Goal: Transaction & Acquisition: Book appointment/travel/reservation

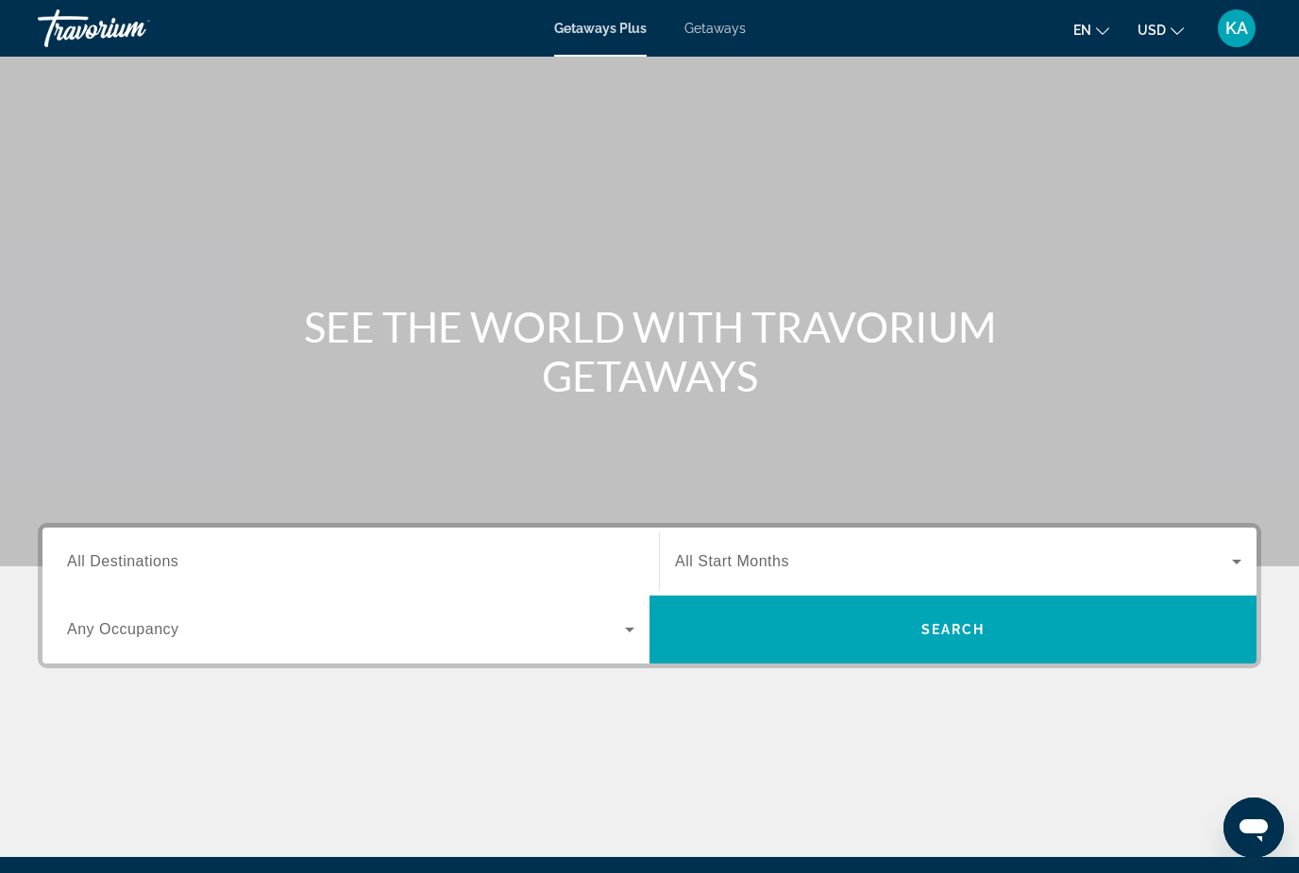
click at [683, 12] on div "Getaways Plus Getaways en English Español Français Italiano Português русский U…" at bounding box center [649, 28] width 1299 height 49
click at [716, 35] on span "Getaways" at bounding box center [715, 28] width 61 height 15
click at [157, 563] on span "All Destinations" at bounding box center [122, 561] width 111 height 16
click at [157, 563] on input "Destination All Destinations" at bounding box center [350, 562] width 567 height 23
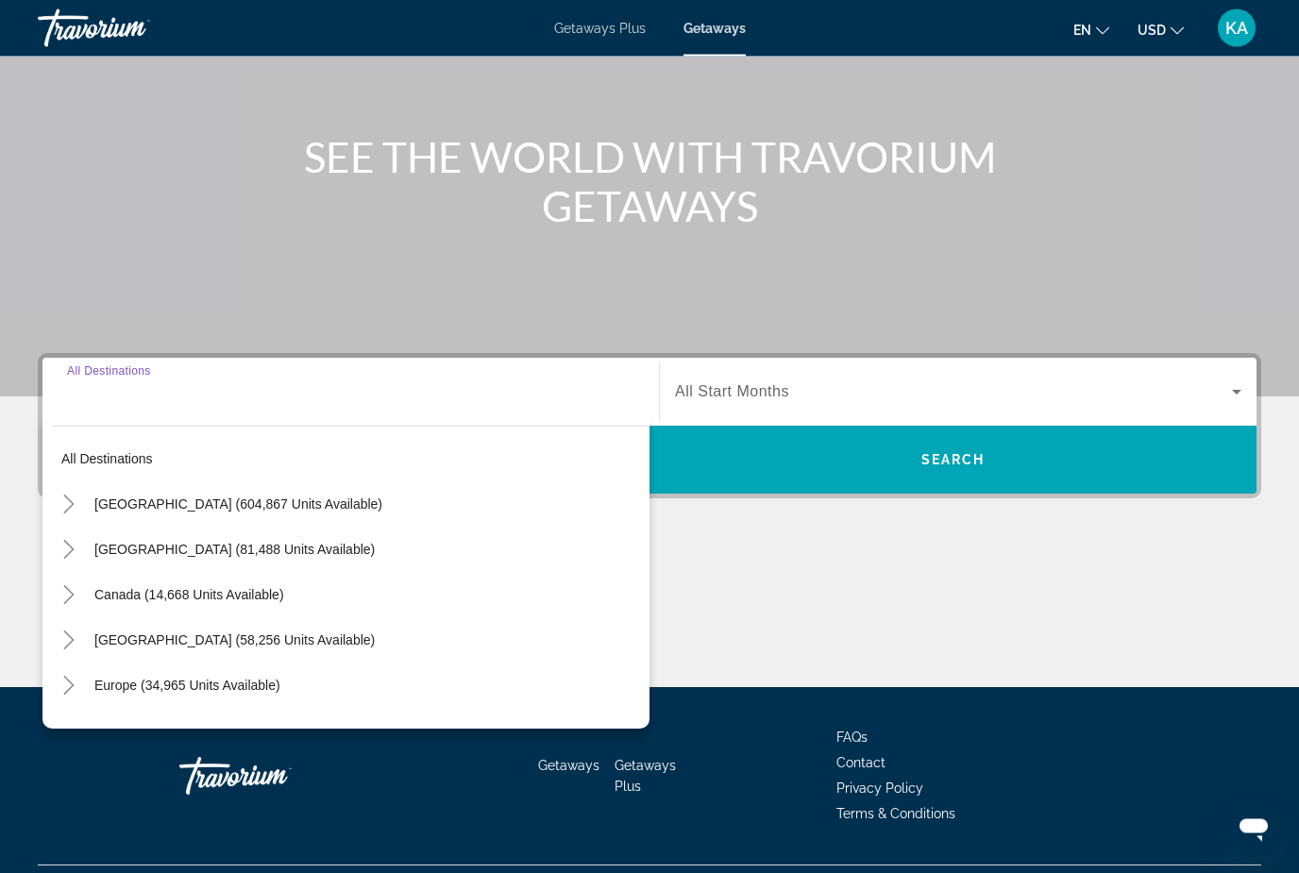
scroll to position [215, 0]
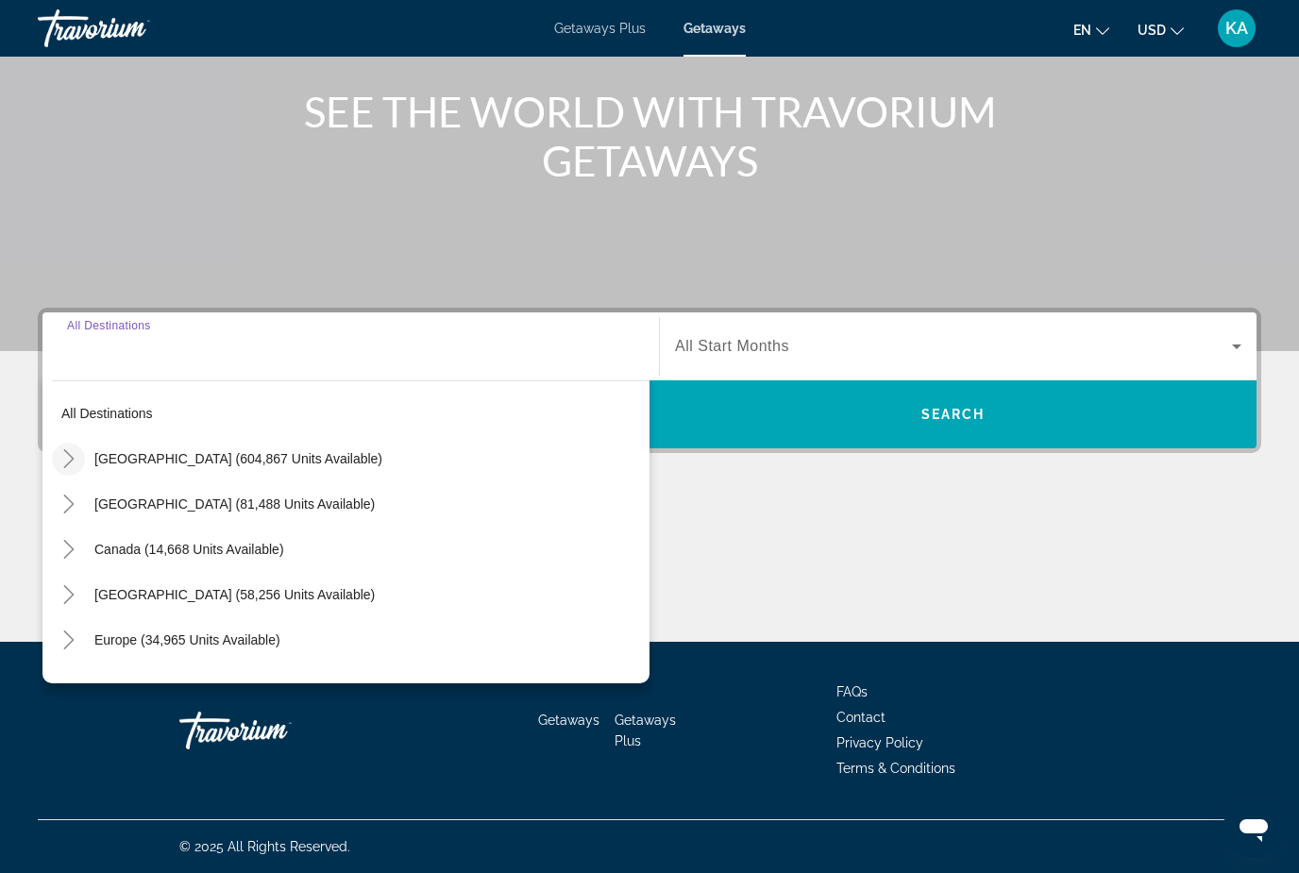
click at [72, 461] on icon "Toggle United States (604,867 units available)" at bounding box center [68, 458] width 10 height 19
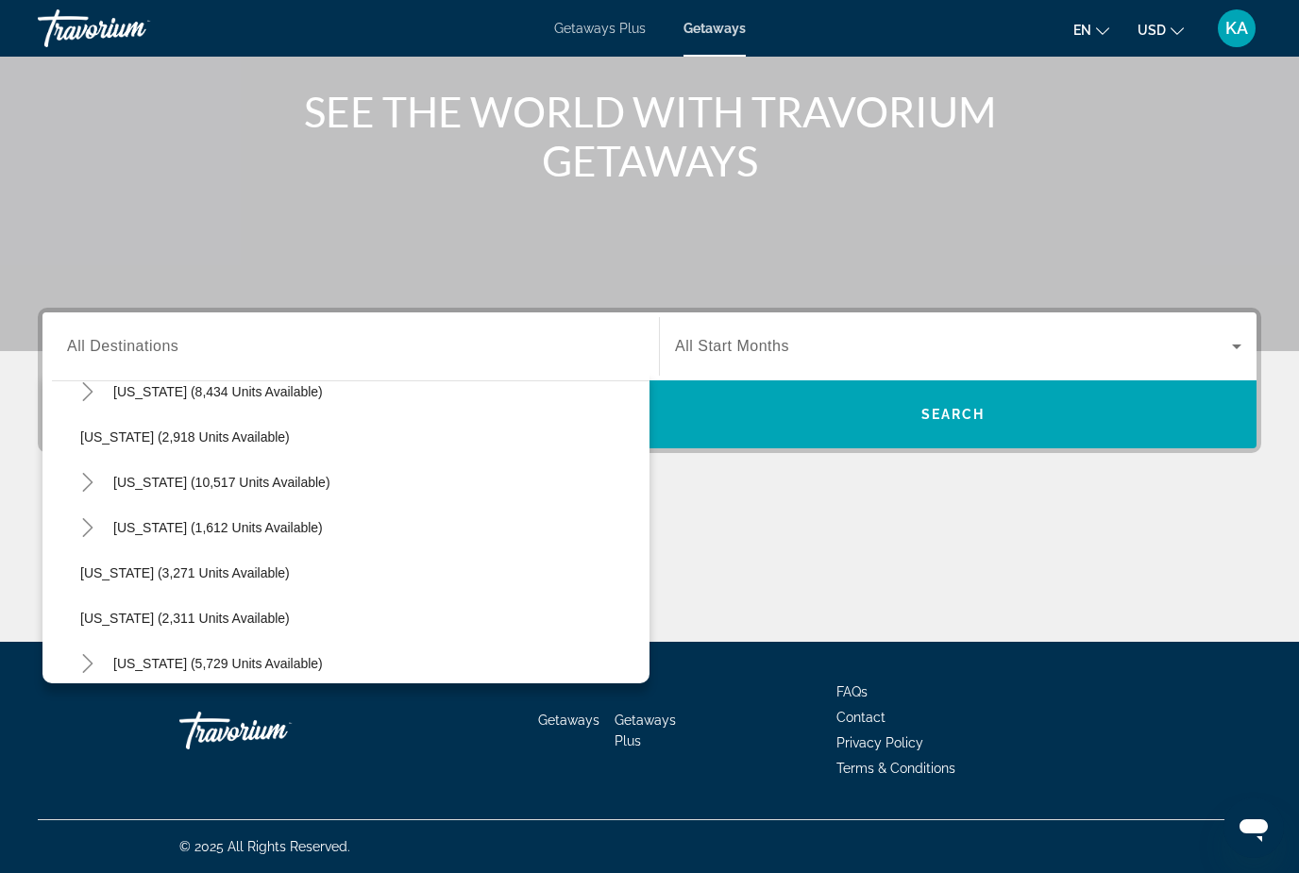
scroll to position [1092, 0]
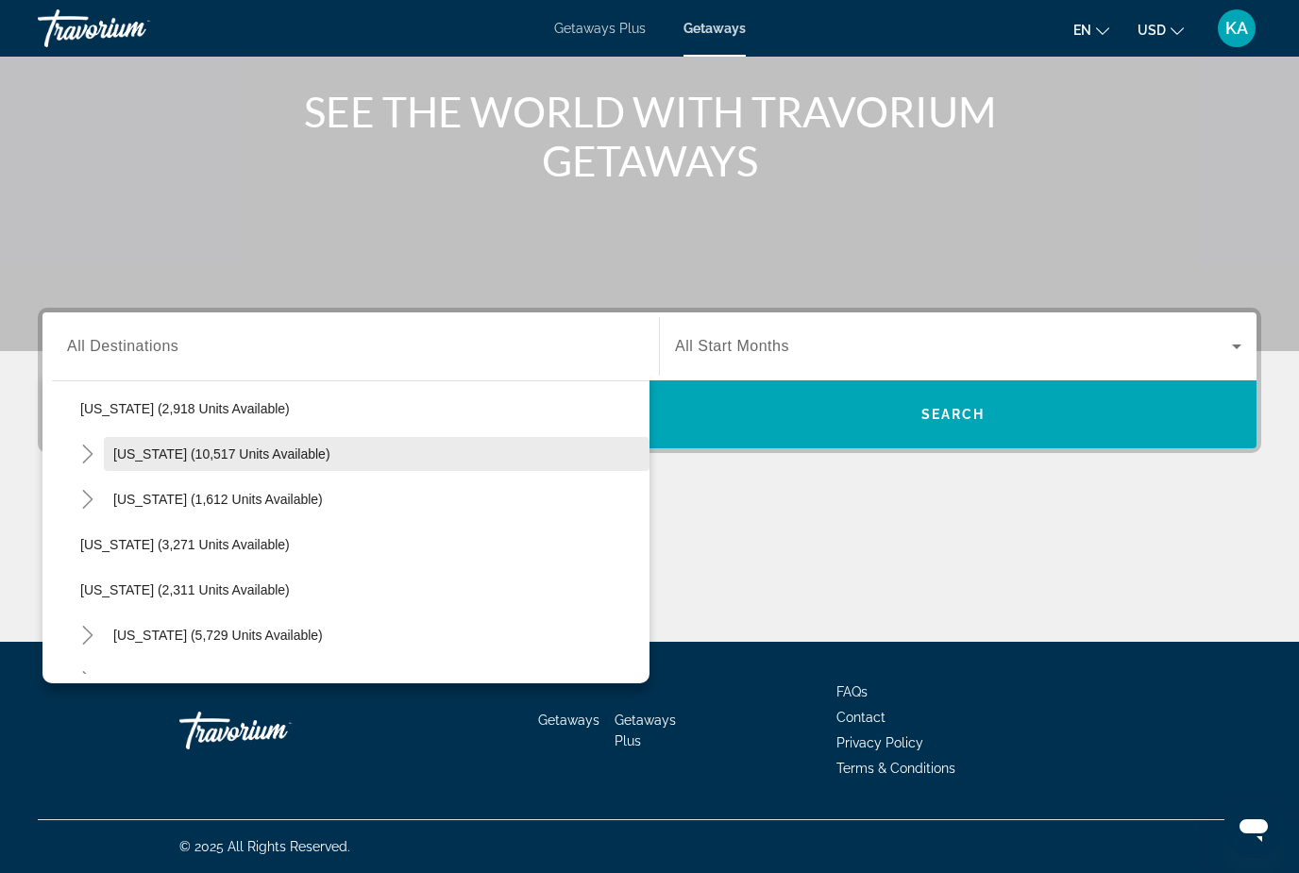
click at [217, 442] on span "Search widget" at bounding box center [377, 453] width 546 height 45
type input "**********"
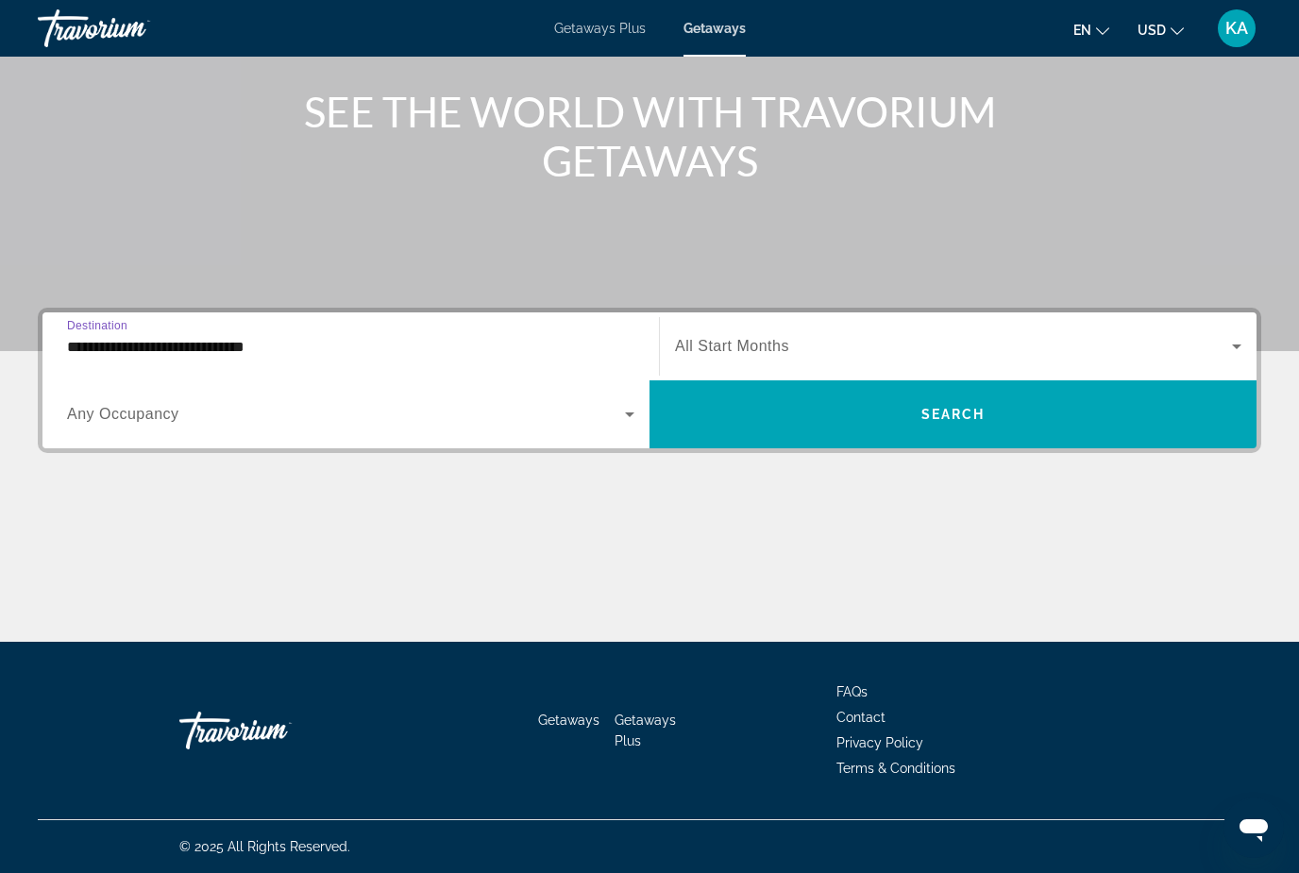
click at [896, 357] on span "Search widget" at bounding box center [953, 346] width 557 height 23
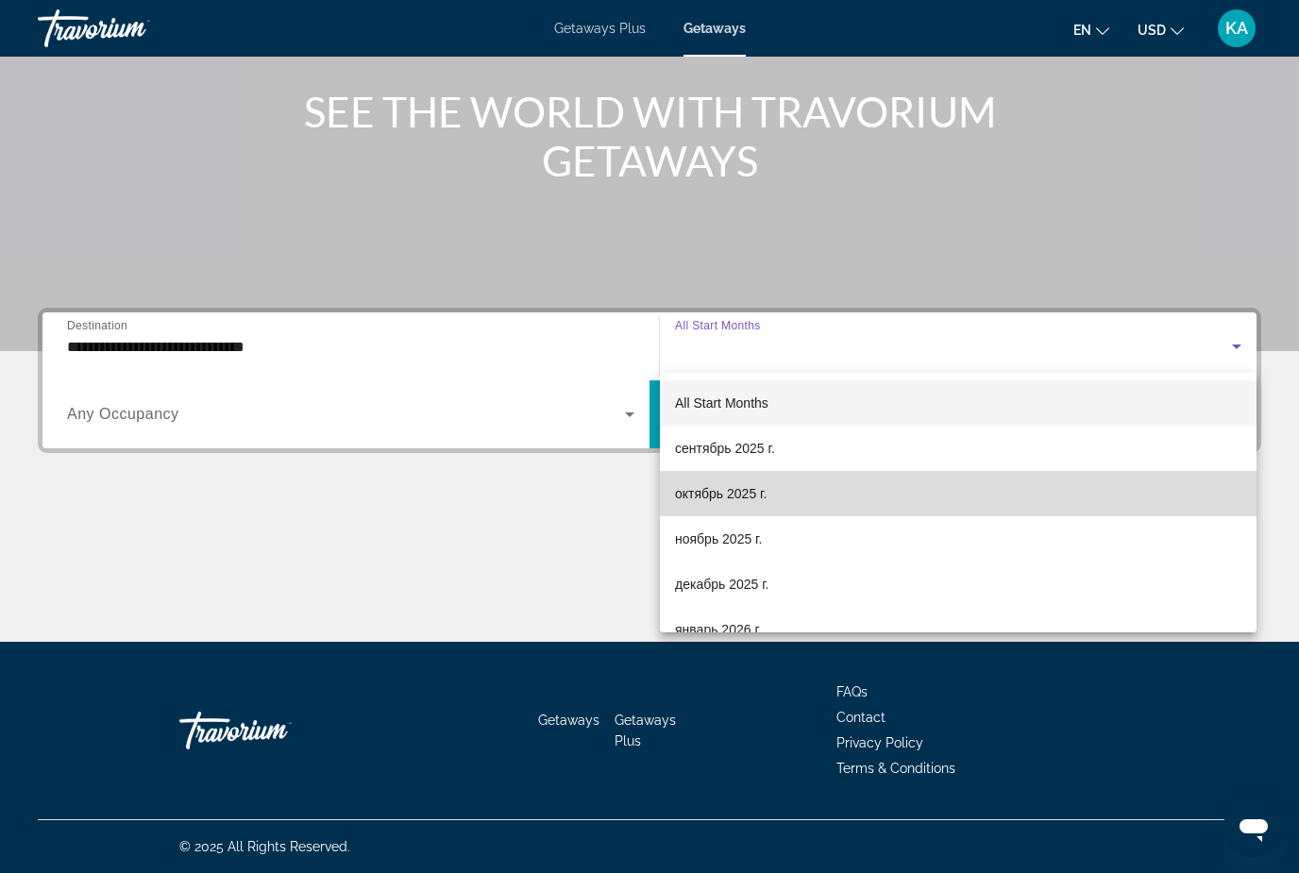
click at [756, 500] on span "октябрь 2025 г." at bounding box center [721, 493] width 92 height 23
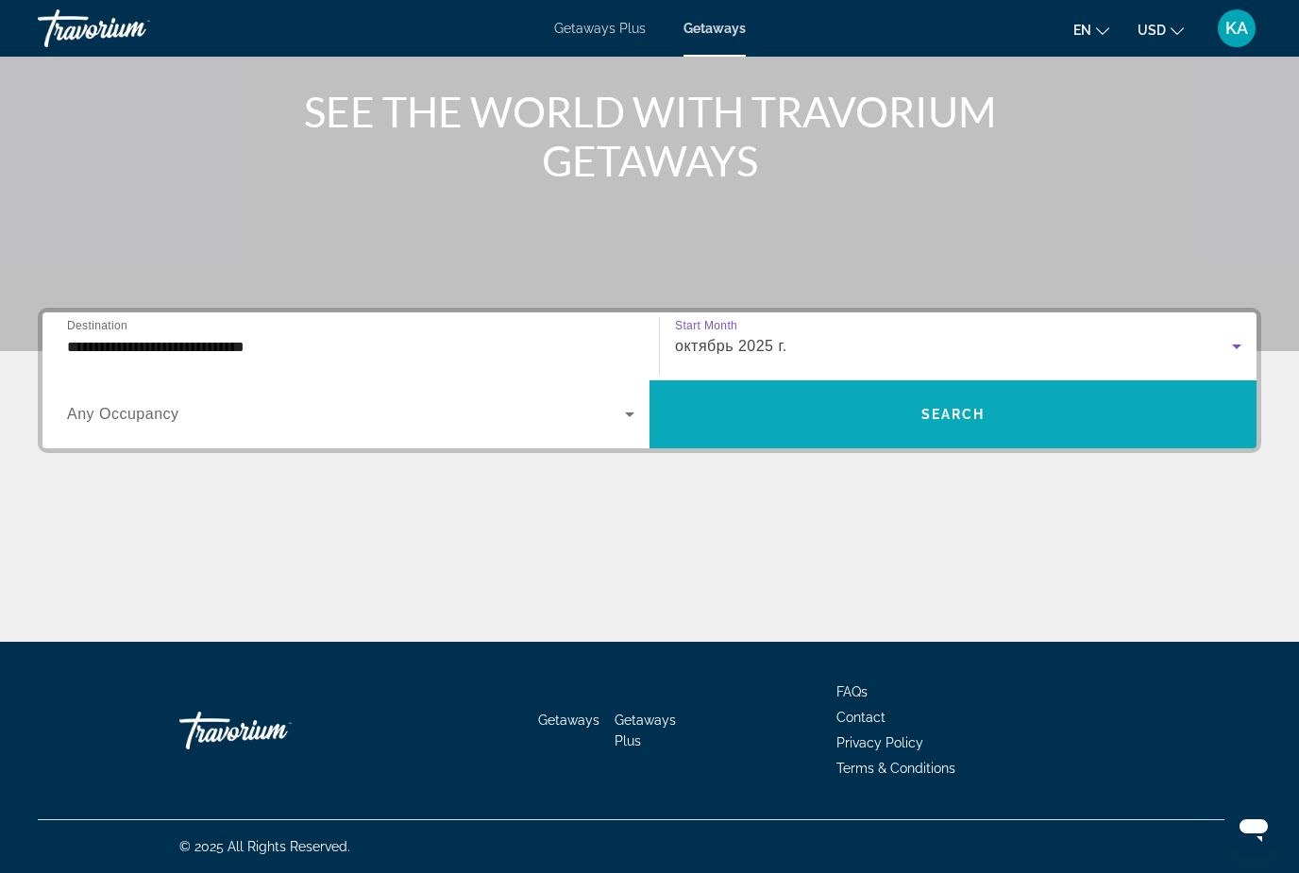
click at [845, 417] on span "Search widget" at bounding box center [953, 414] width 607 height 45
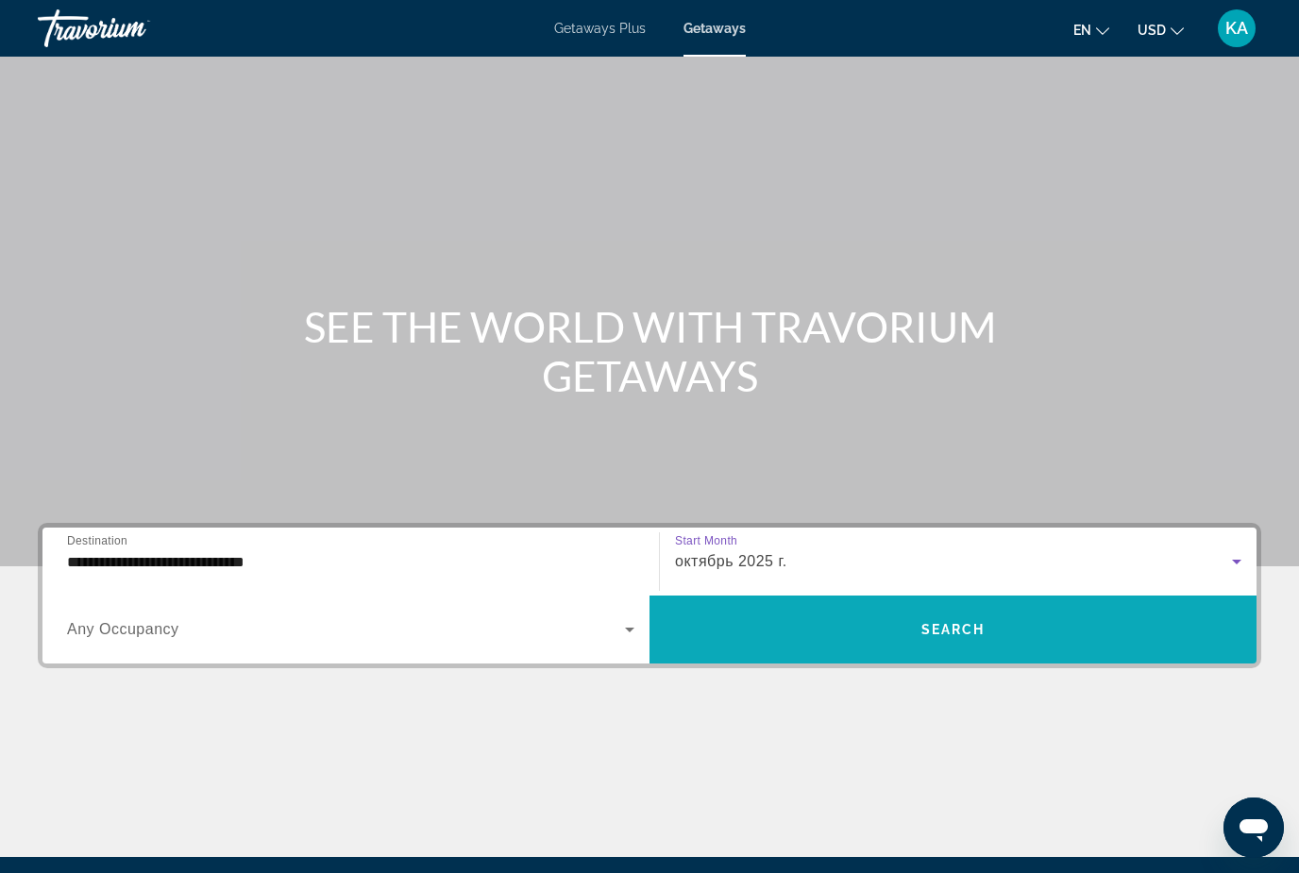
scroll to position [60, 0]
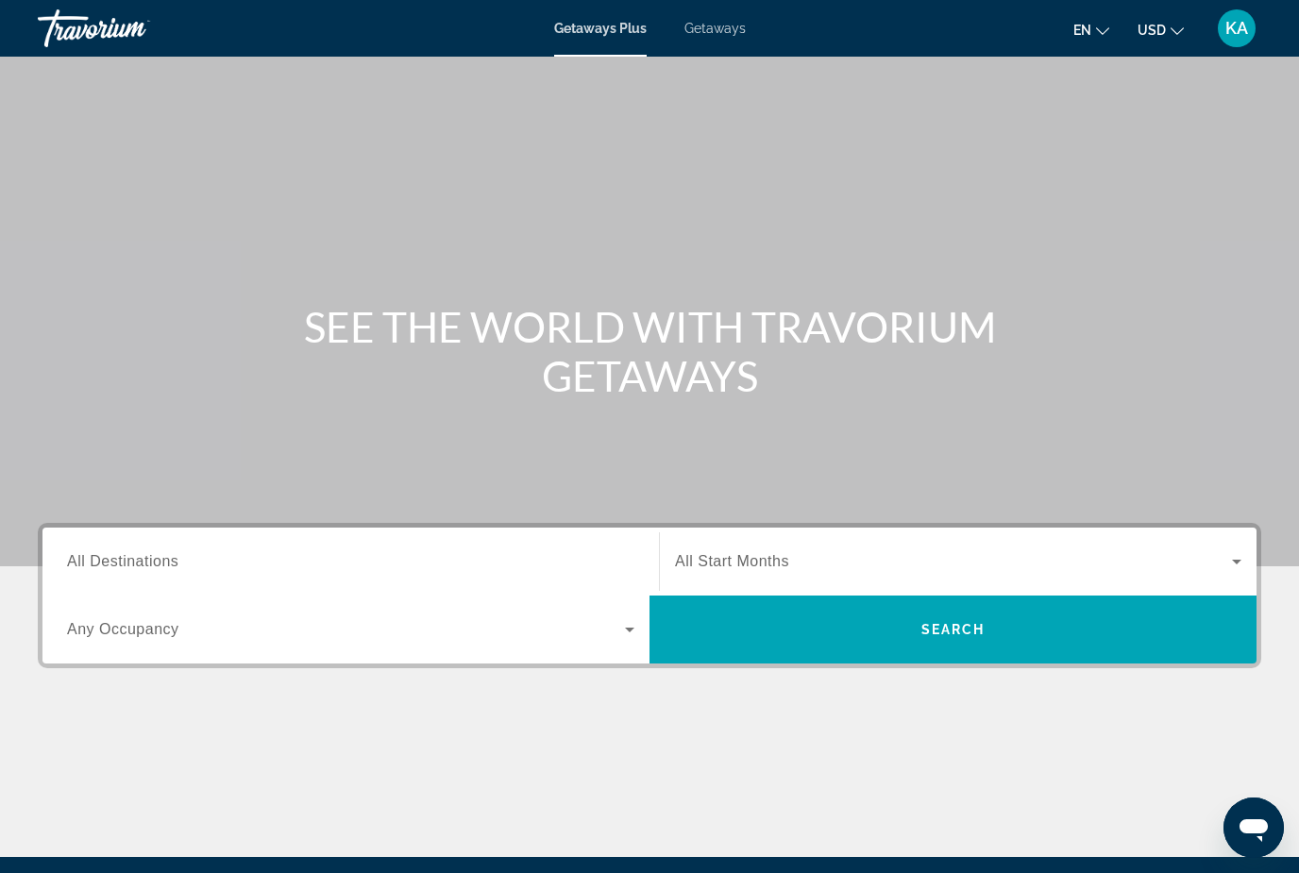
click at [710, 24] on span "Getaways" at bounding box center [715, 28] width 61 height 15
click at [115, 560] on span "All Destinations" at bounding box center [122, 561] width 111 height 16
click at [115, 560] on input "Destination All Destinations" at bounding box center [350, 562] width 567 height 23
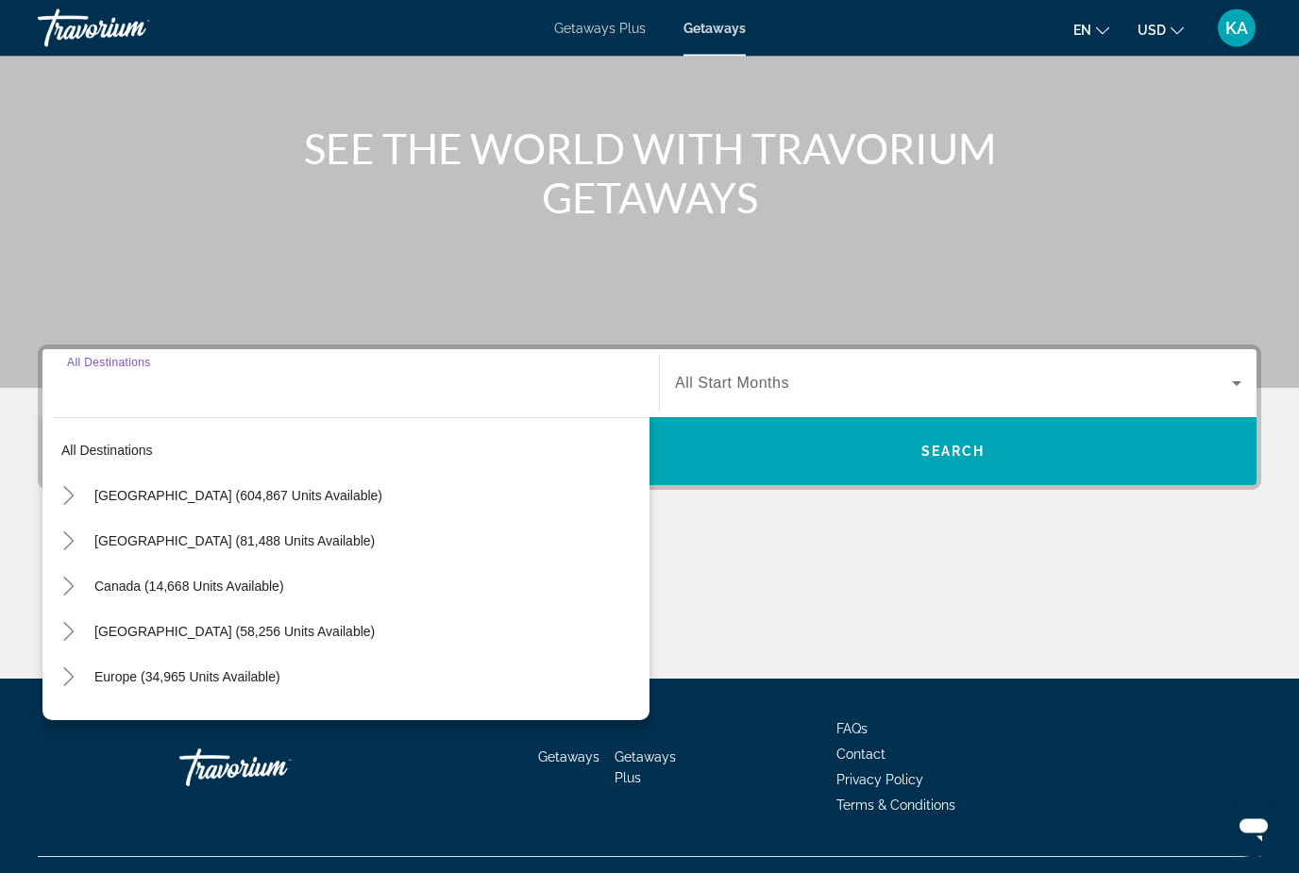
scroll to position [214, 0]
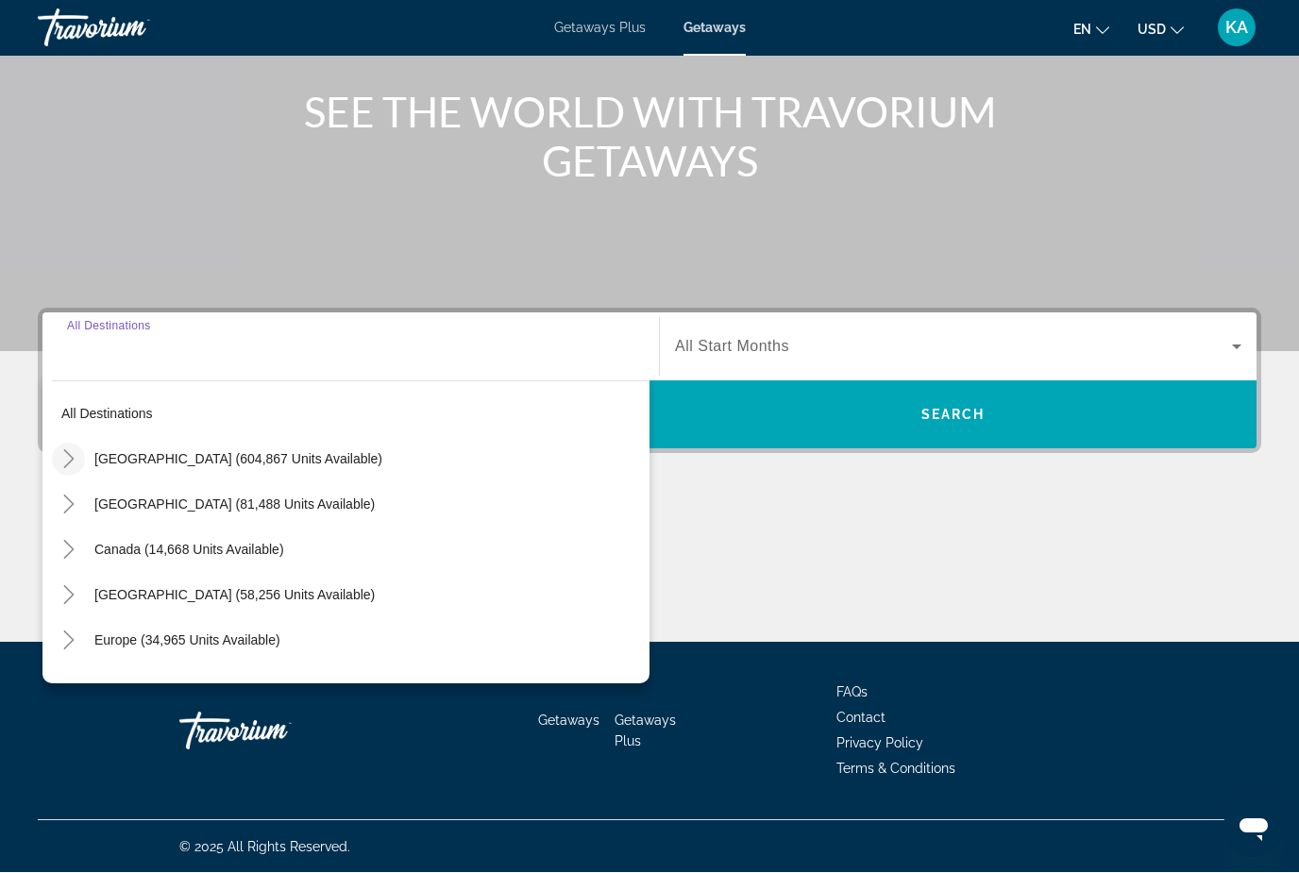
click at [78, 455] on mat-icon "Toggle United States (604,867 units available)" at bounding box center [68, 460] width 33 height 33
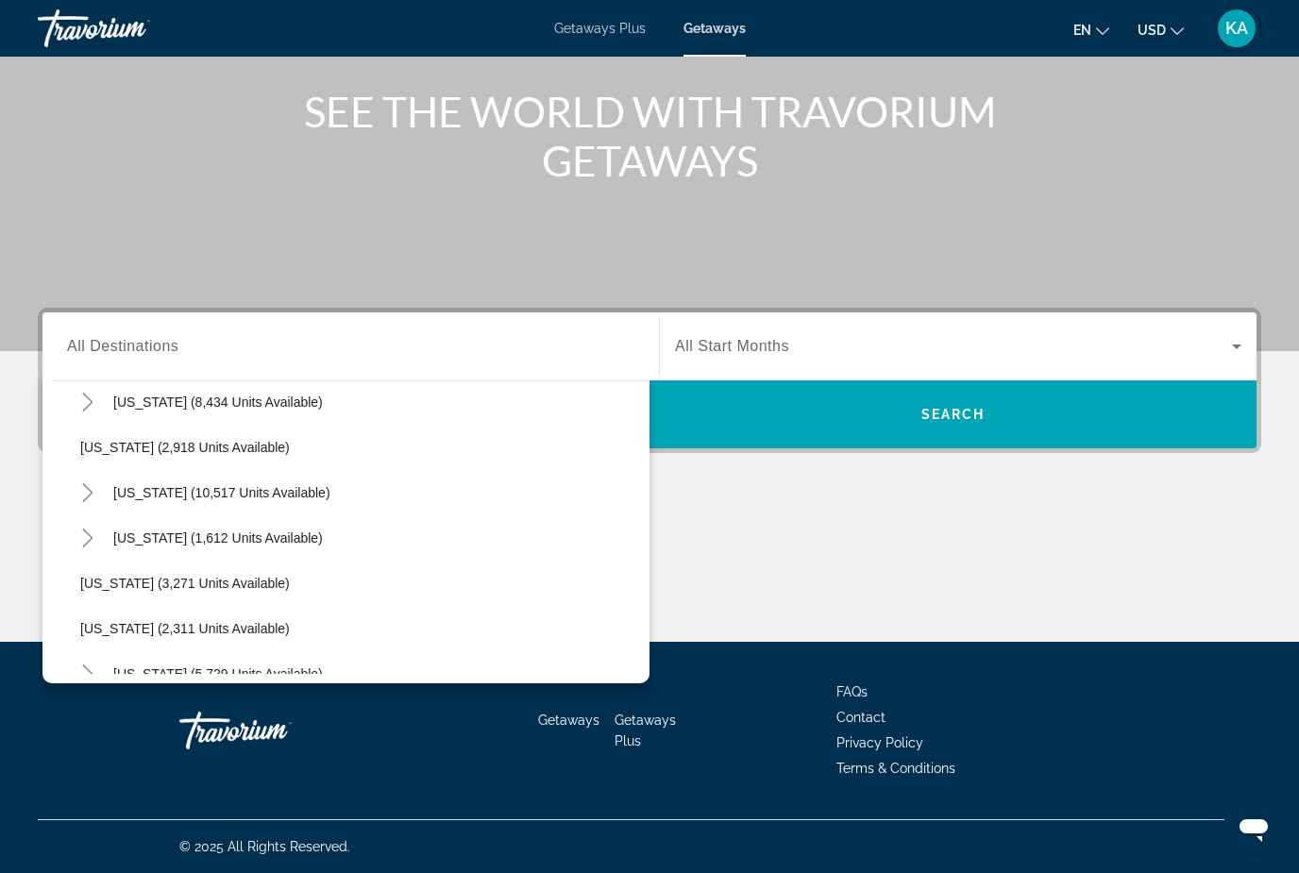
scroll to position [1056, 0]
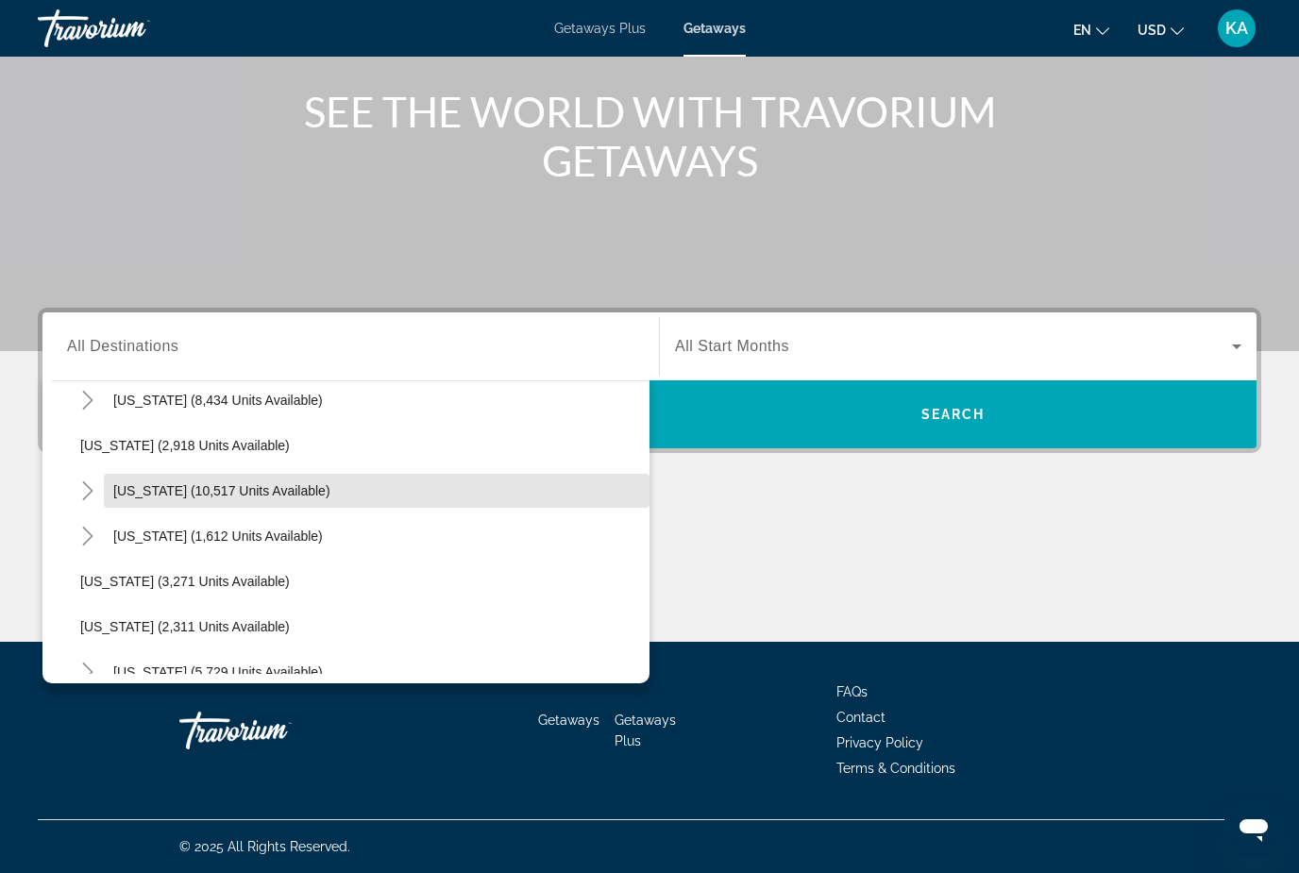
click at [135, 485] on span "[US_STATE] (10,517 units available)" at bounding box center [221, 490] width 217 height 15
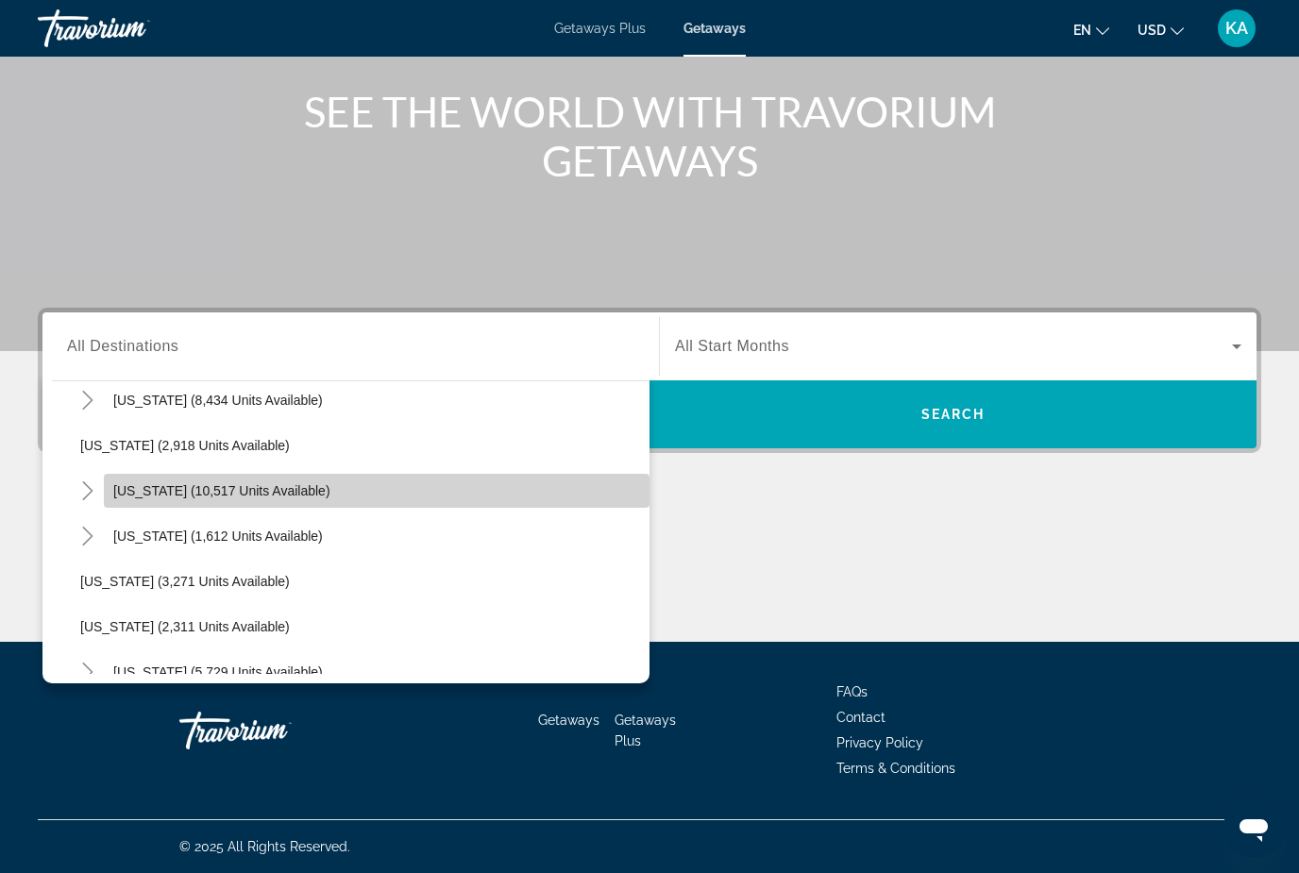
type input "**********"
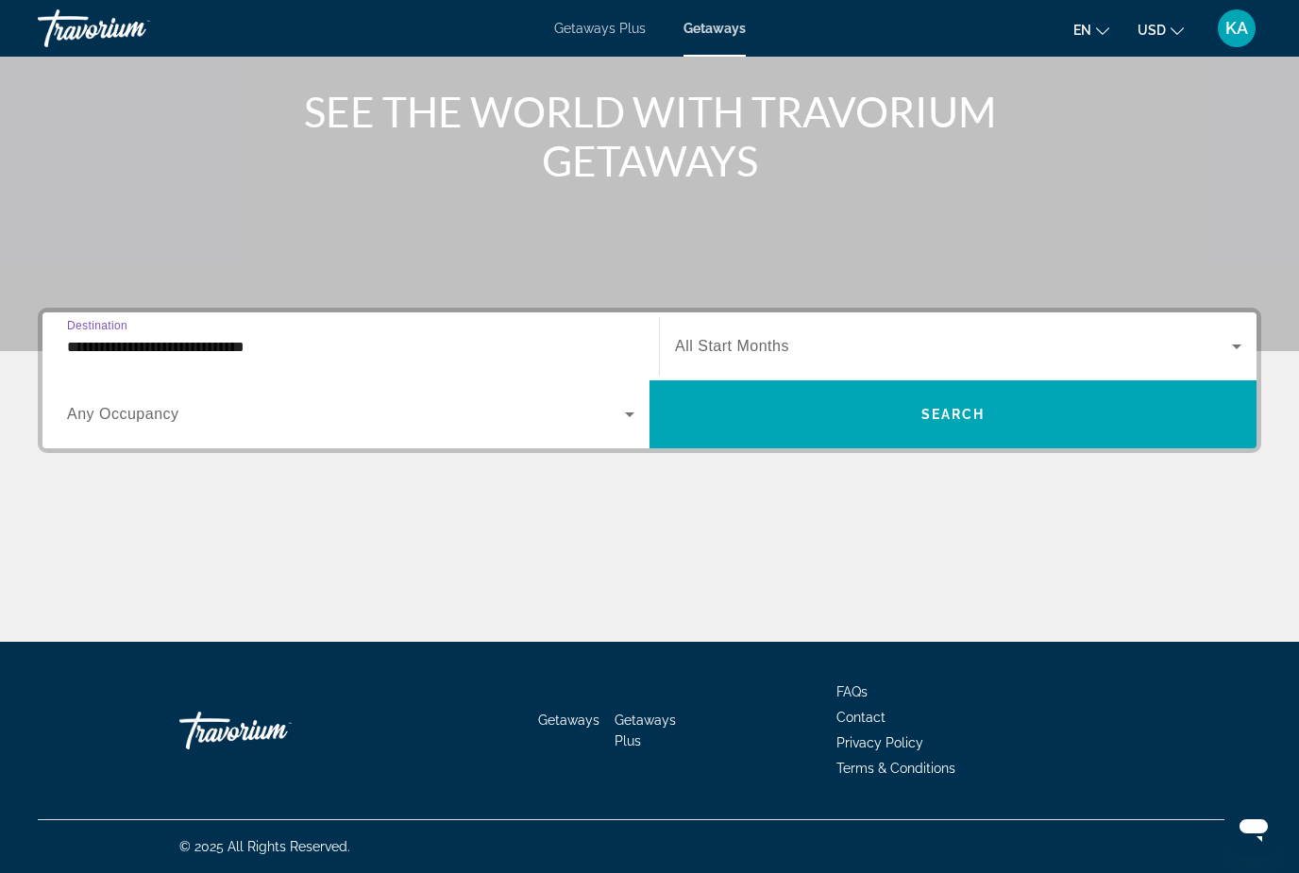
click at [828, 313] on div "Start Month All Start Months" at bounding box center [958, 347] width 598 height 68
click at [900, 335] on span "Search widget" at bounding box center [953, 346] width 557 height 23
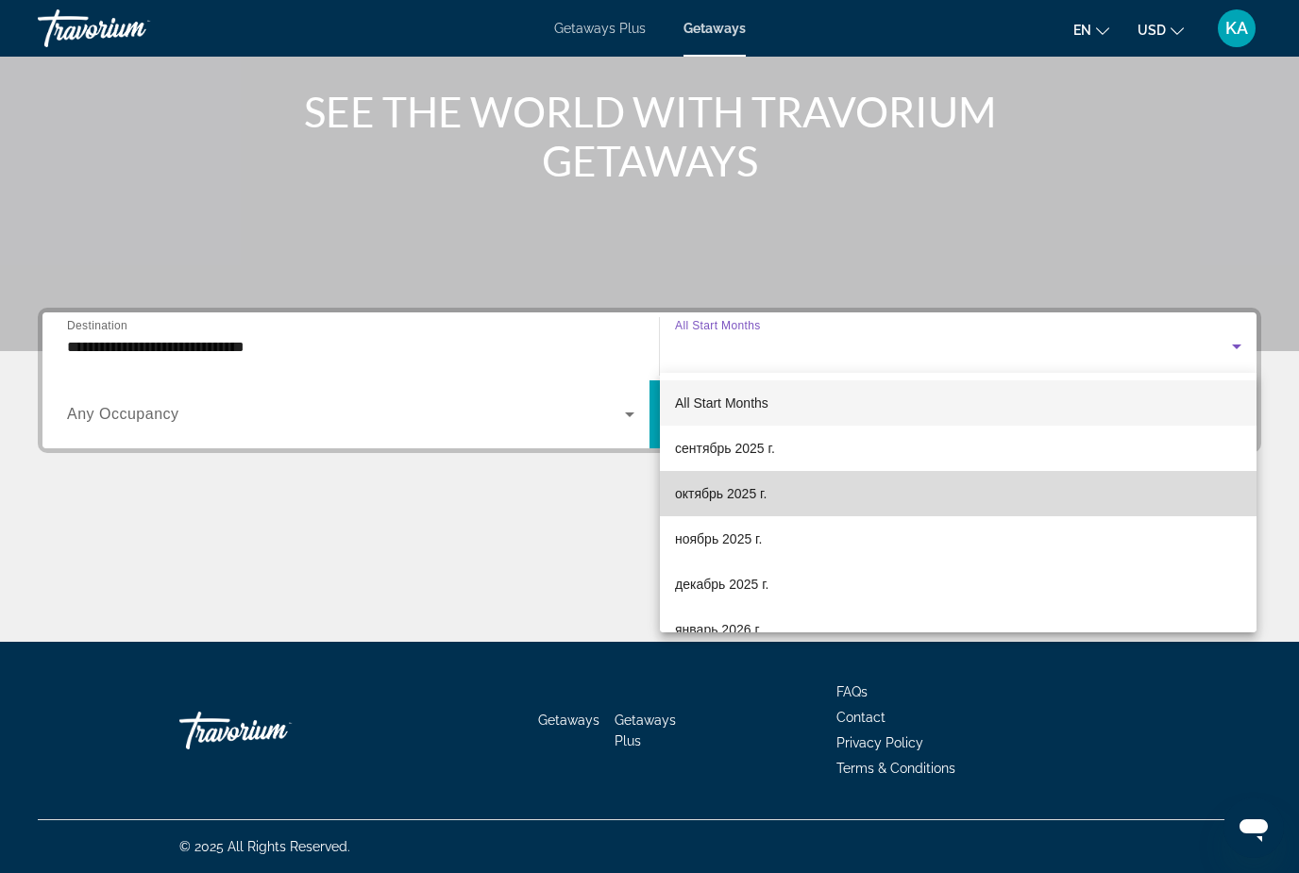
click at [747, 497] on span "октябрь 2025 г." at bounding box center [721, 493] width 92 height 23
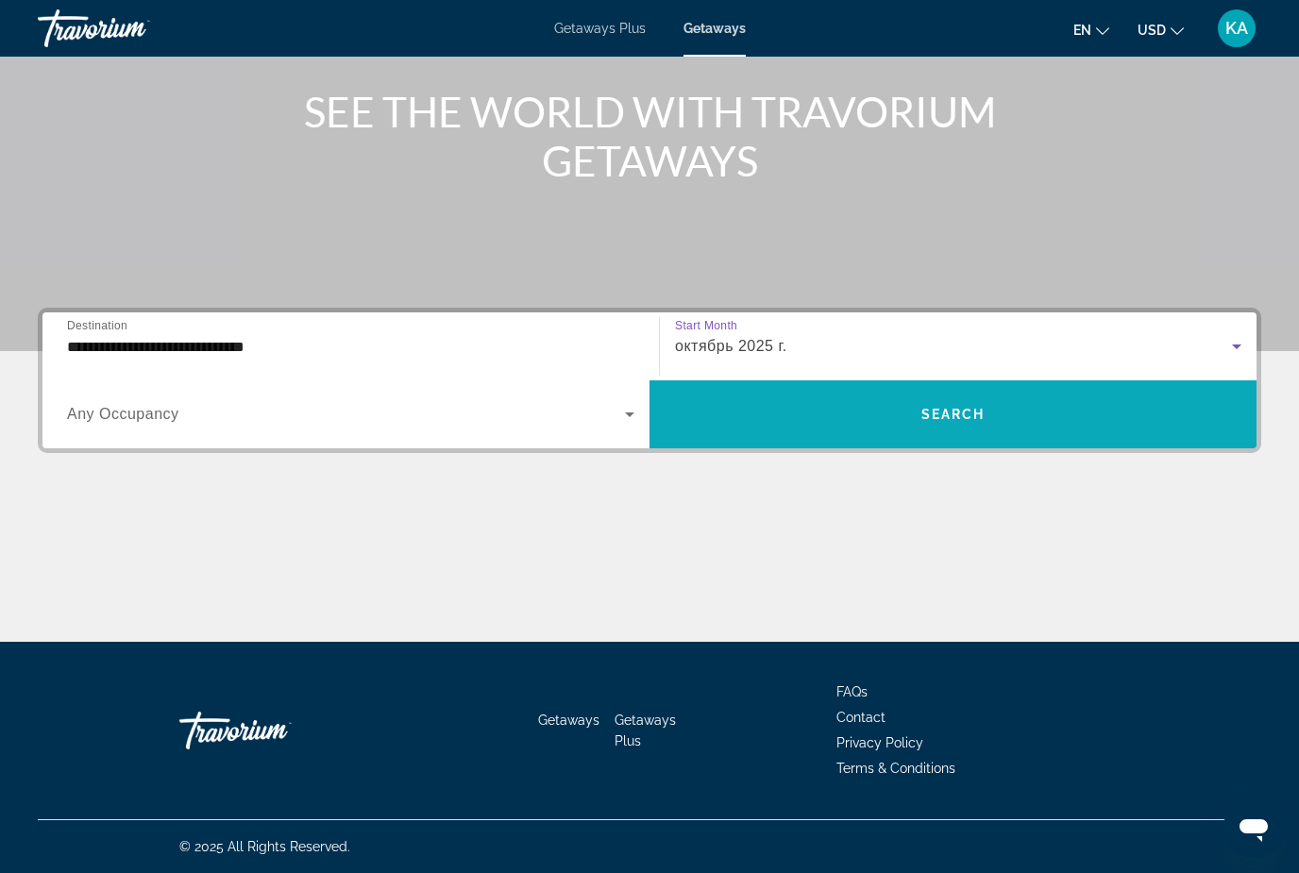
click at [938, 404] on span "Search widget" at bounding box center [953, 414] width 607 height 45
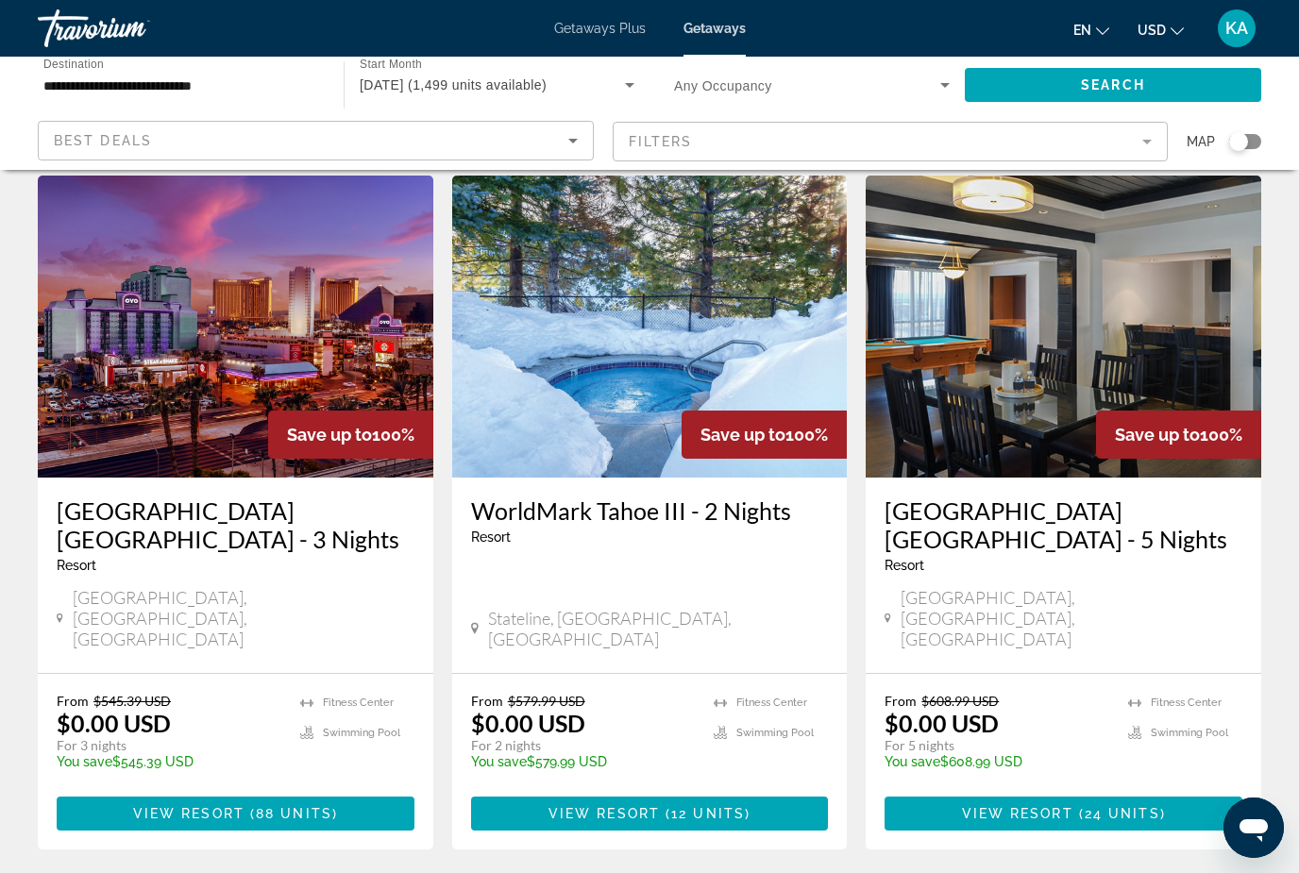
click at [668, 144] on mat-form-field "Filters" at bounding box center [891, 142] width 556 height 40
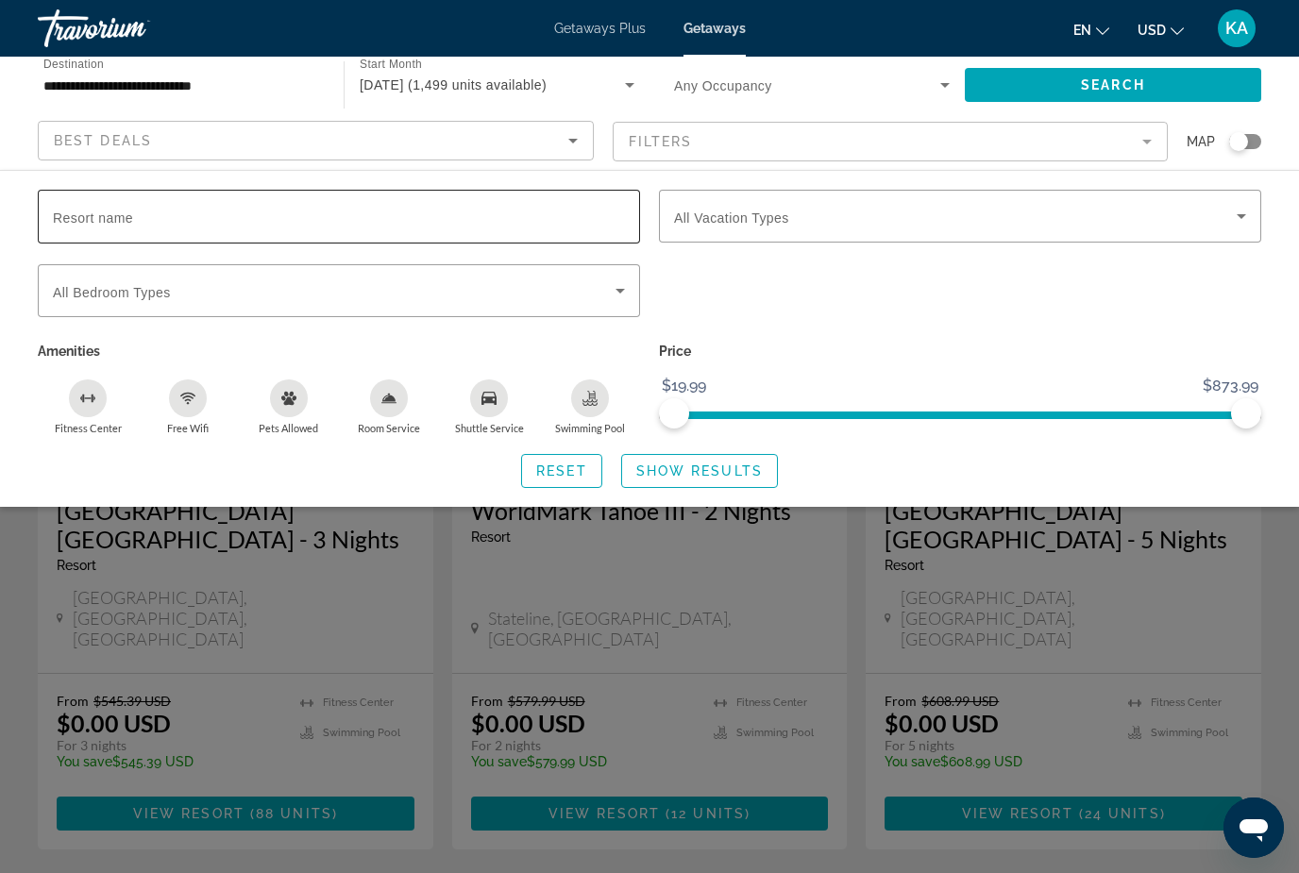
click at [85, 225] on span "Resort name" at bounding box center [93, 218] width 80 height 15
click at [85, 225] on input "Resort name" at bounding box center [339, 217] width 572 height 23
type input "**********"
click at [692, 467] on span "Show Results" at bounding box center [699, 471] width 127 height 15
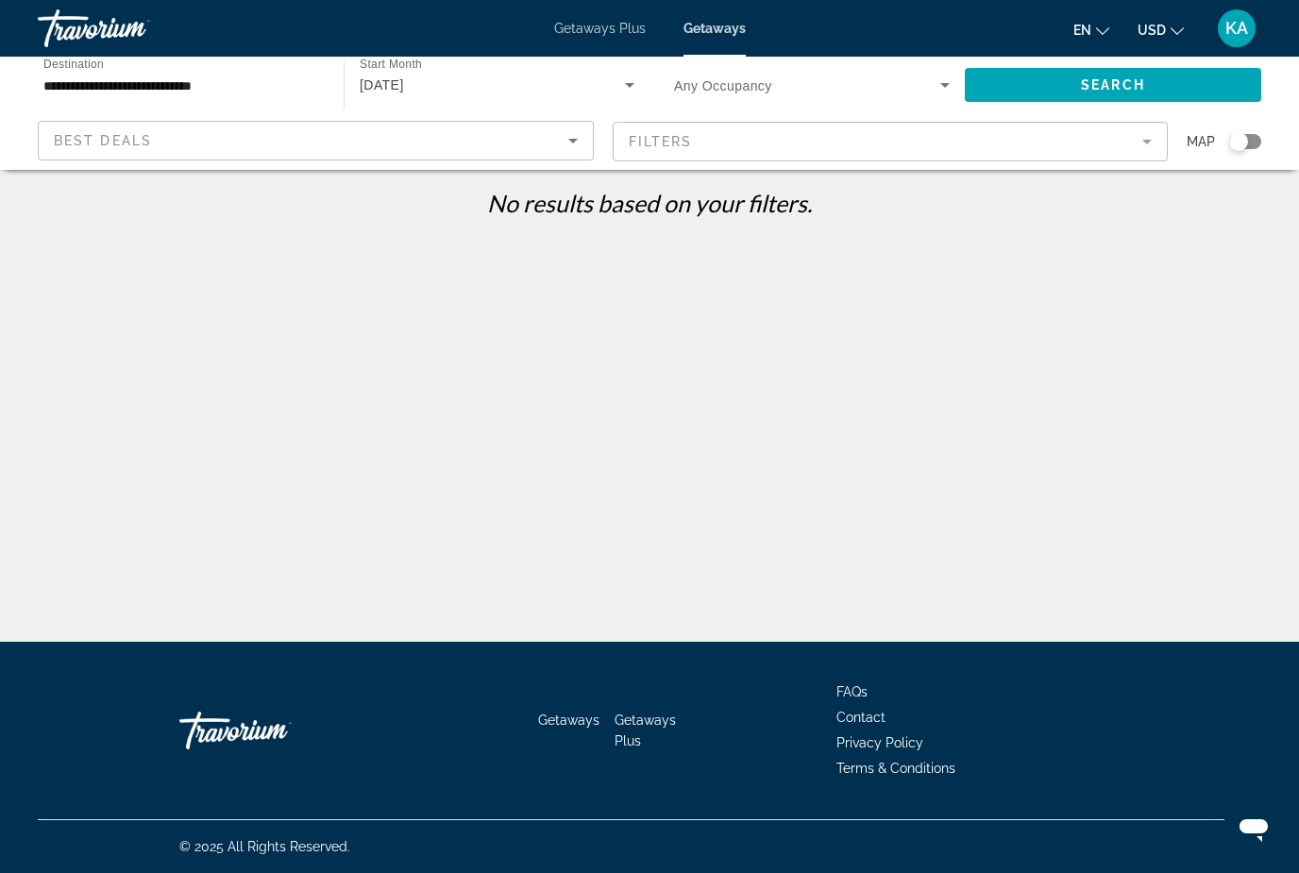
click at [56, 148] on span "Best Deals" at bounding box center [103, 140] width 98 height 15
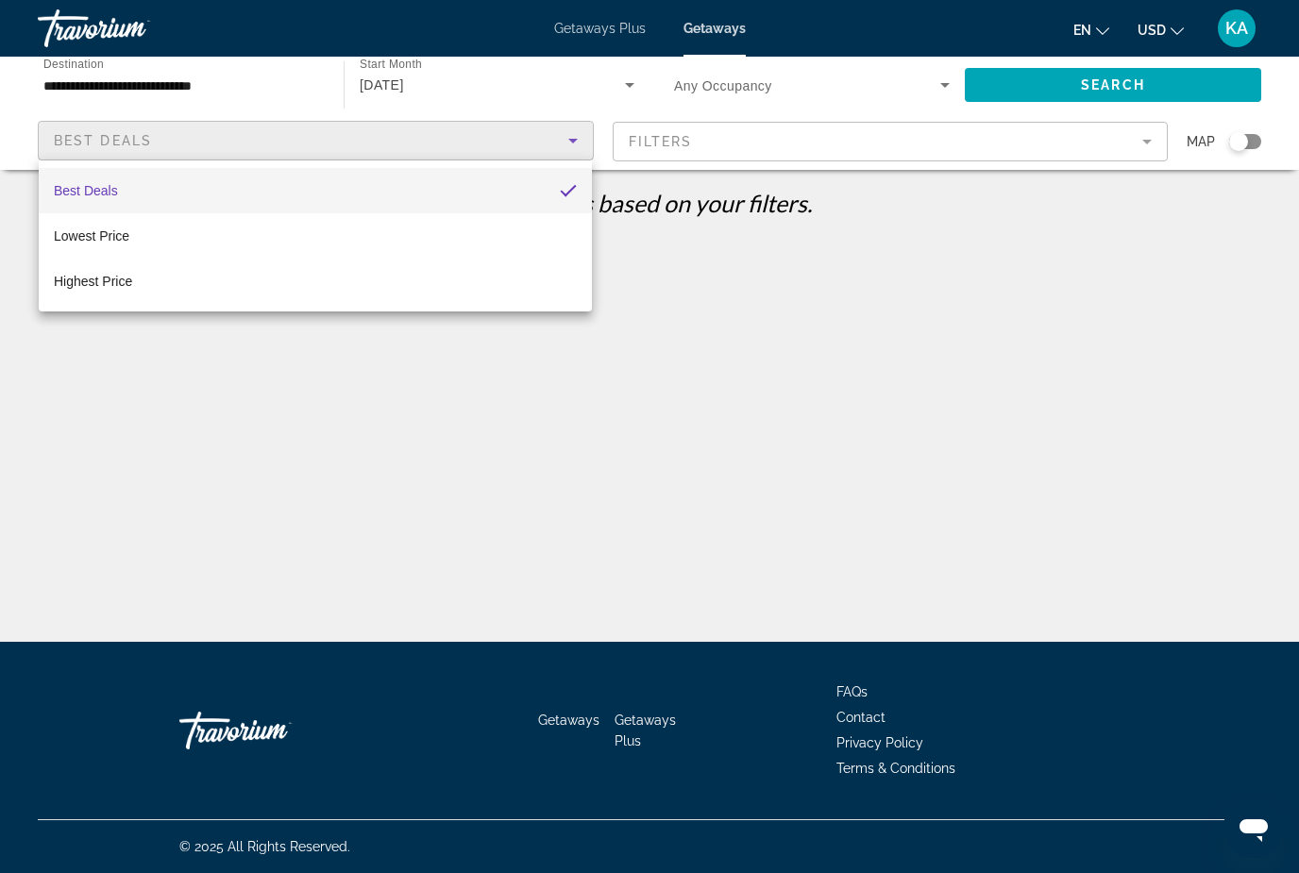
click at [127, 144] on div at bounding box center [649, 436] width 1299 height 873
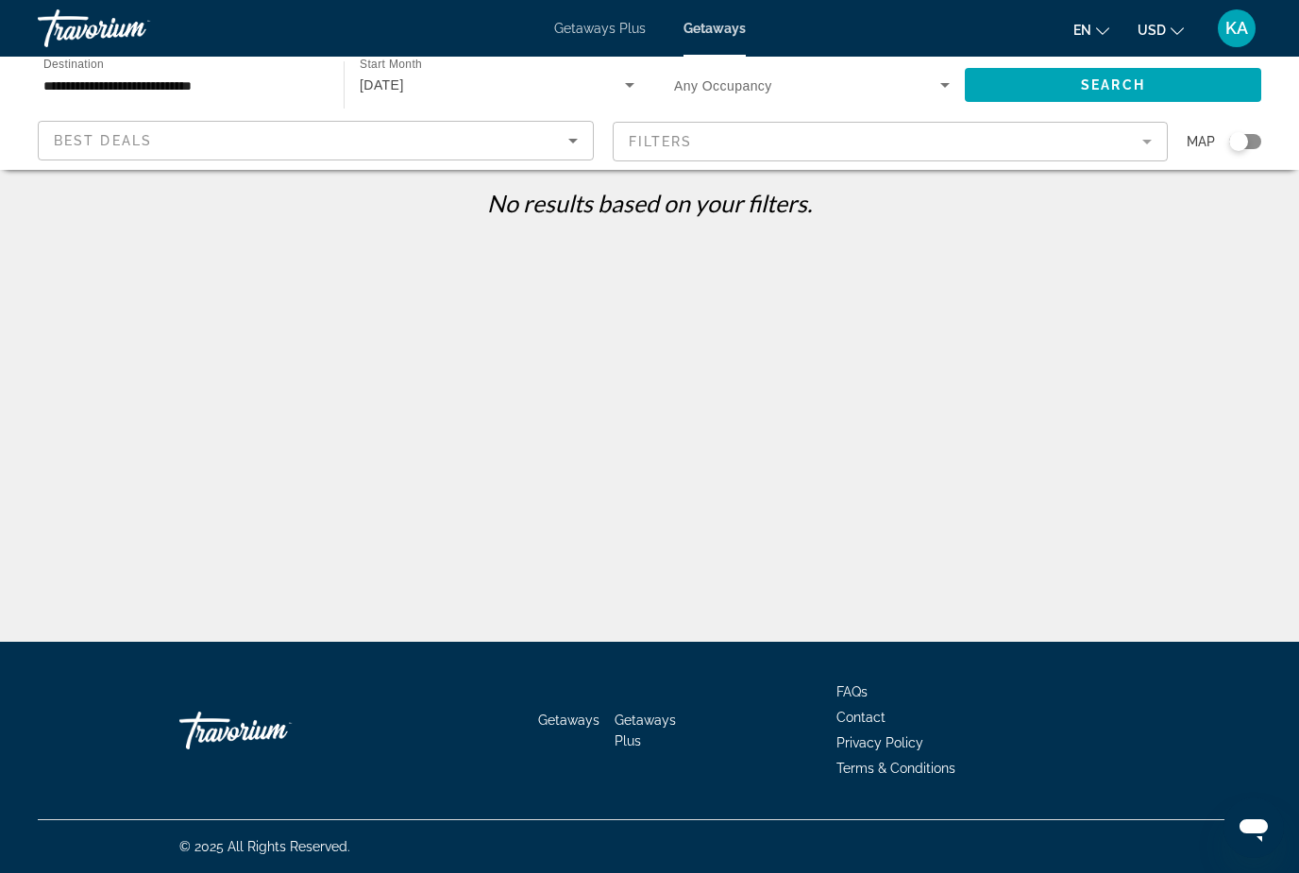
click at [659, 154] on mat-form-field "Filters" at bounding box center [891, 142] width 556 height 40
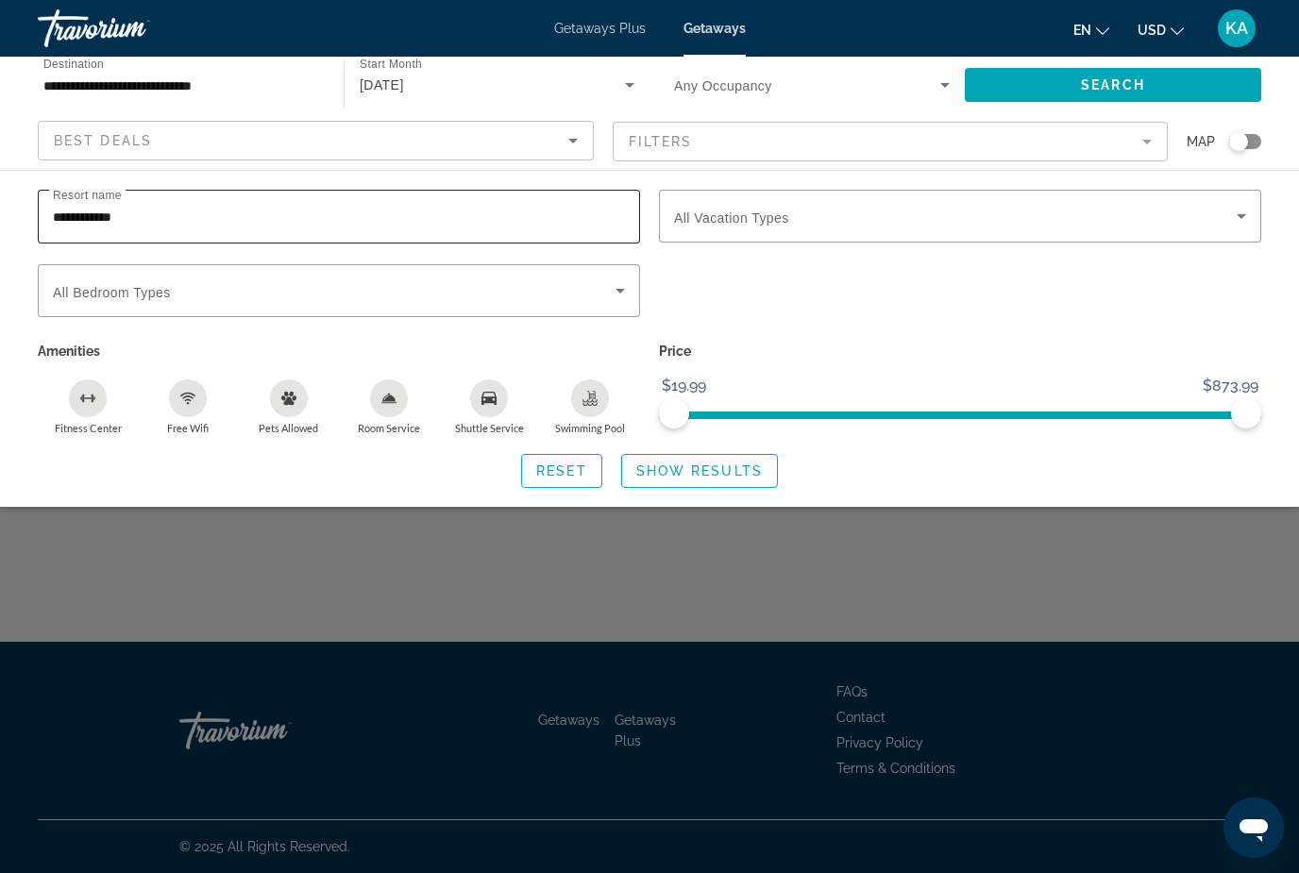
click at [200, 215] on input "**********" at bounding box center [339, 217] width 572 height 23
type input "*****"
click at [720, 465] on span "Show Results" at bounding box center [699, 471] width 127 height 15
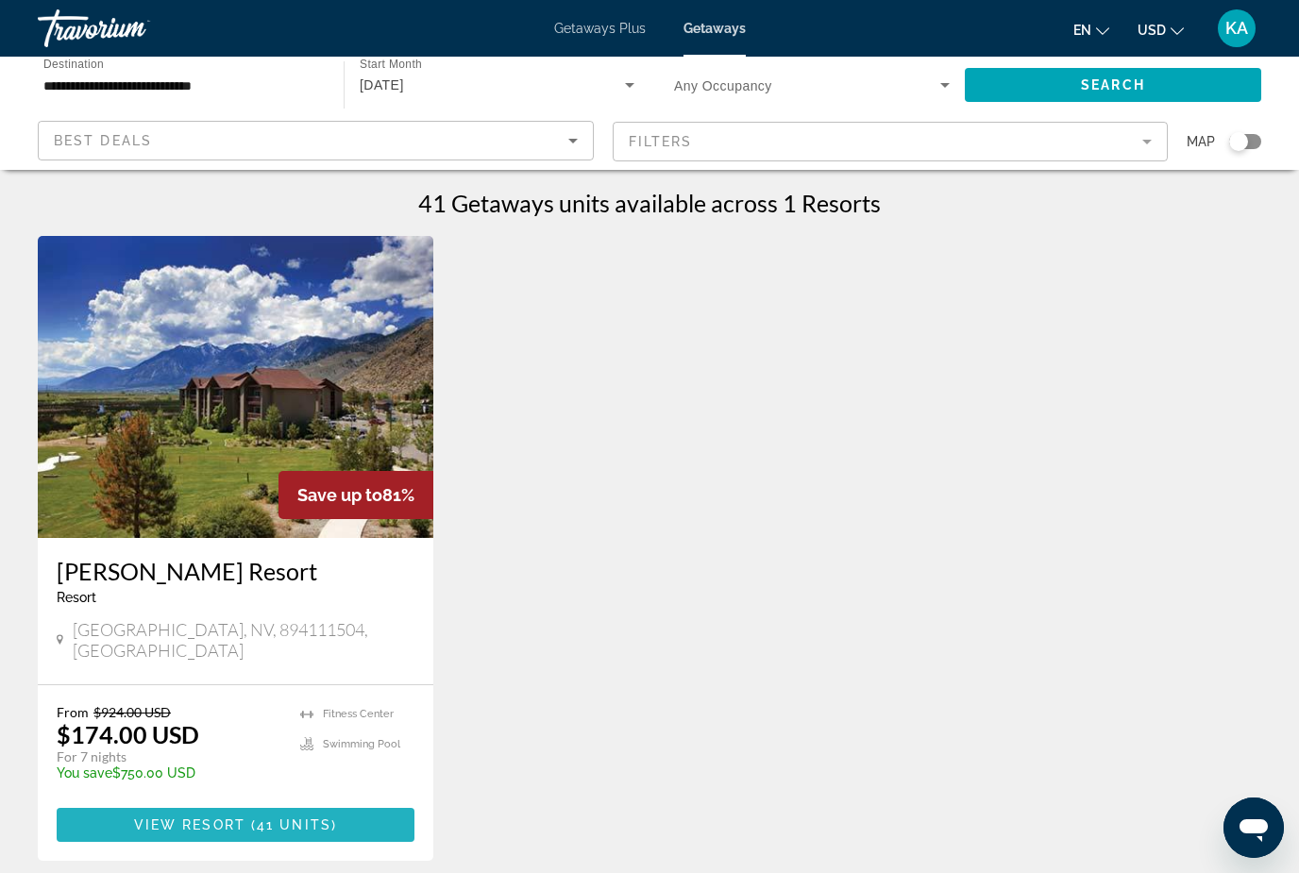
click at [239, 816] on span "Main content" at bounding box center [236, 825] width 358 height 45
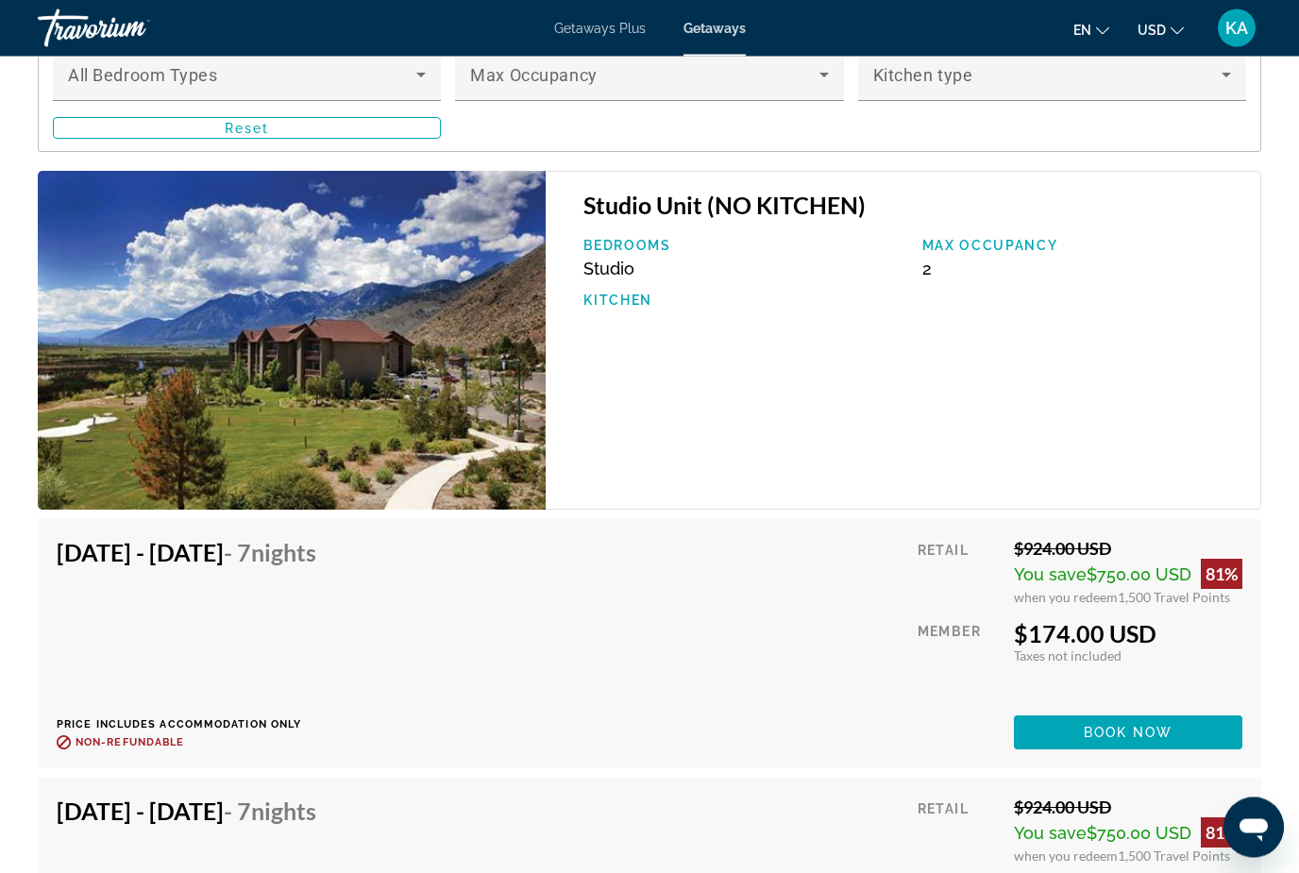
scroll to position [3437, 0]
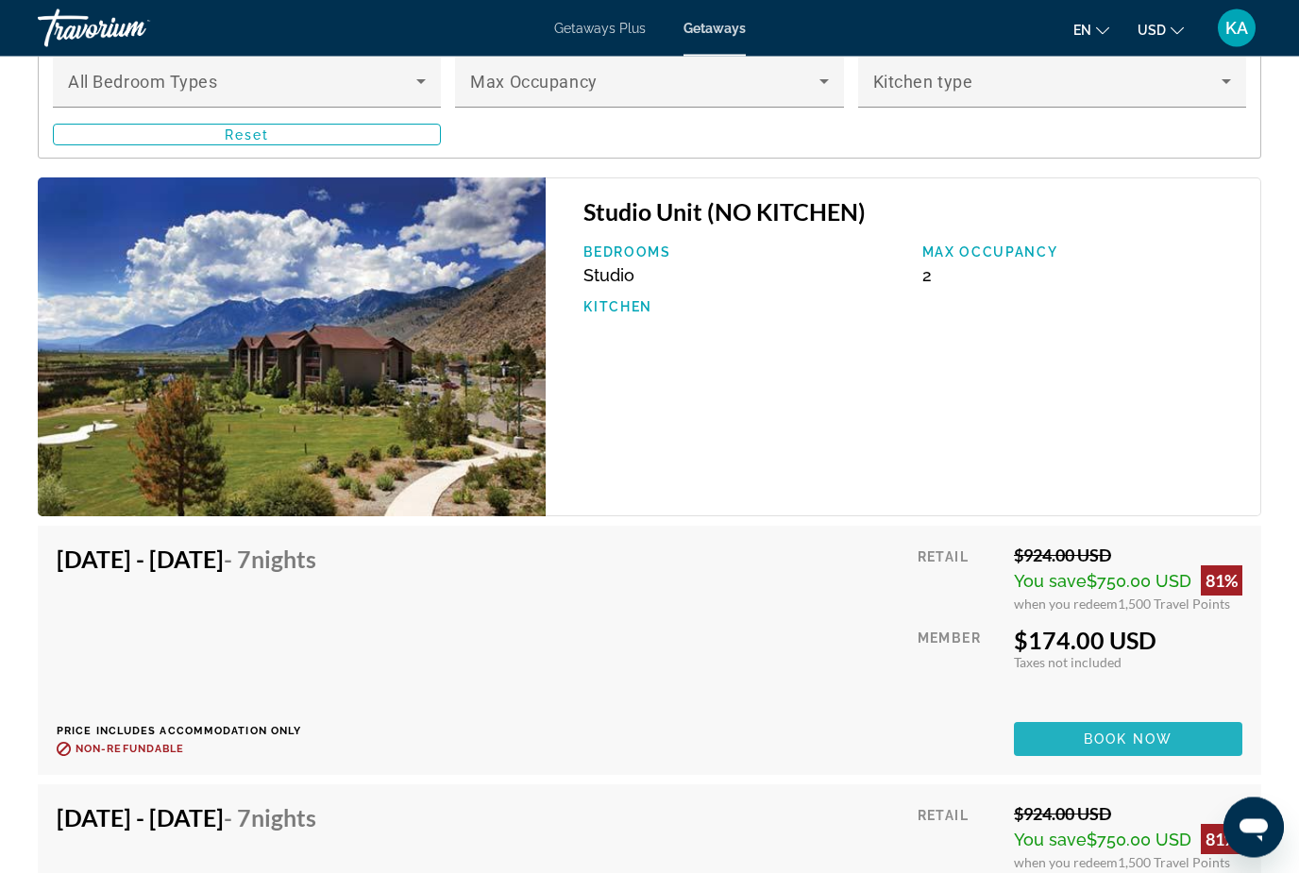
click at [1097, 744] on span "Book now" at bounding box center [1129, 740] width 90 height 15
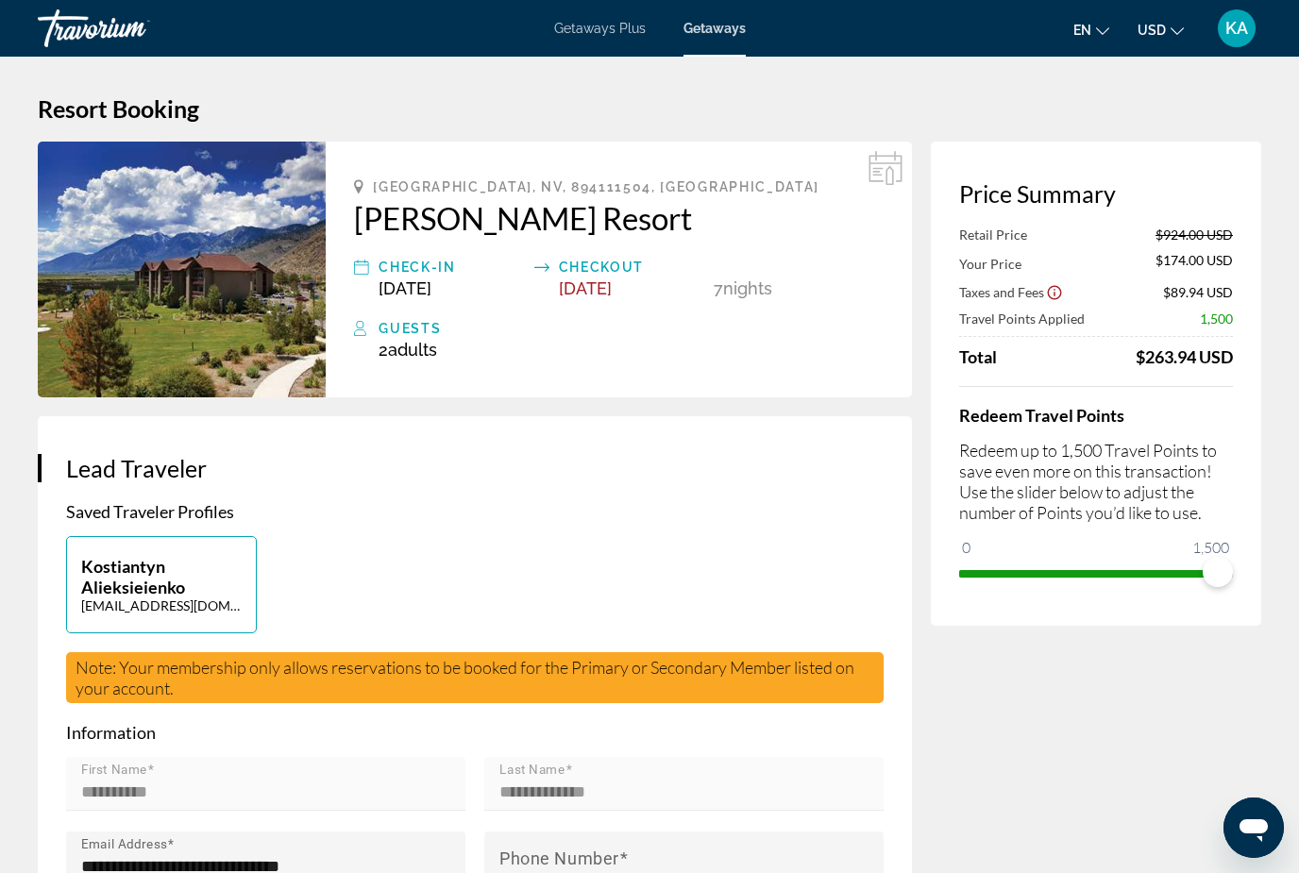
drag, startPoint x: 350, startPoint y: 199, endPoint x: 660, endPoint y: 220, distance: 310.4
click at [660, 220] on div "Genoa, NV, 894111504, USA David Walley's Resort Check-In Oct 3, 2025 Checkout O…" at bounding box center [619, 270] width 586 height 256
copy h2 "David Walley's Resort"
click at [294, 681] on div "Note: Your membership only allows reservations to be booked for the Primary or …" at bounding box center [475, 677] width 818 height 51
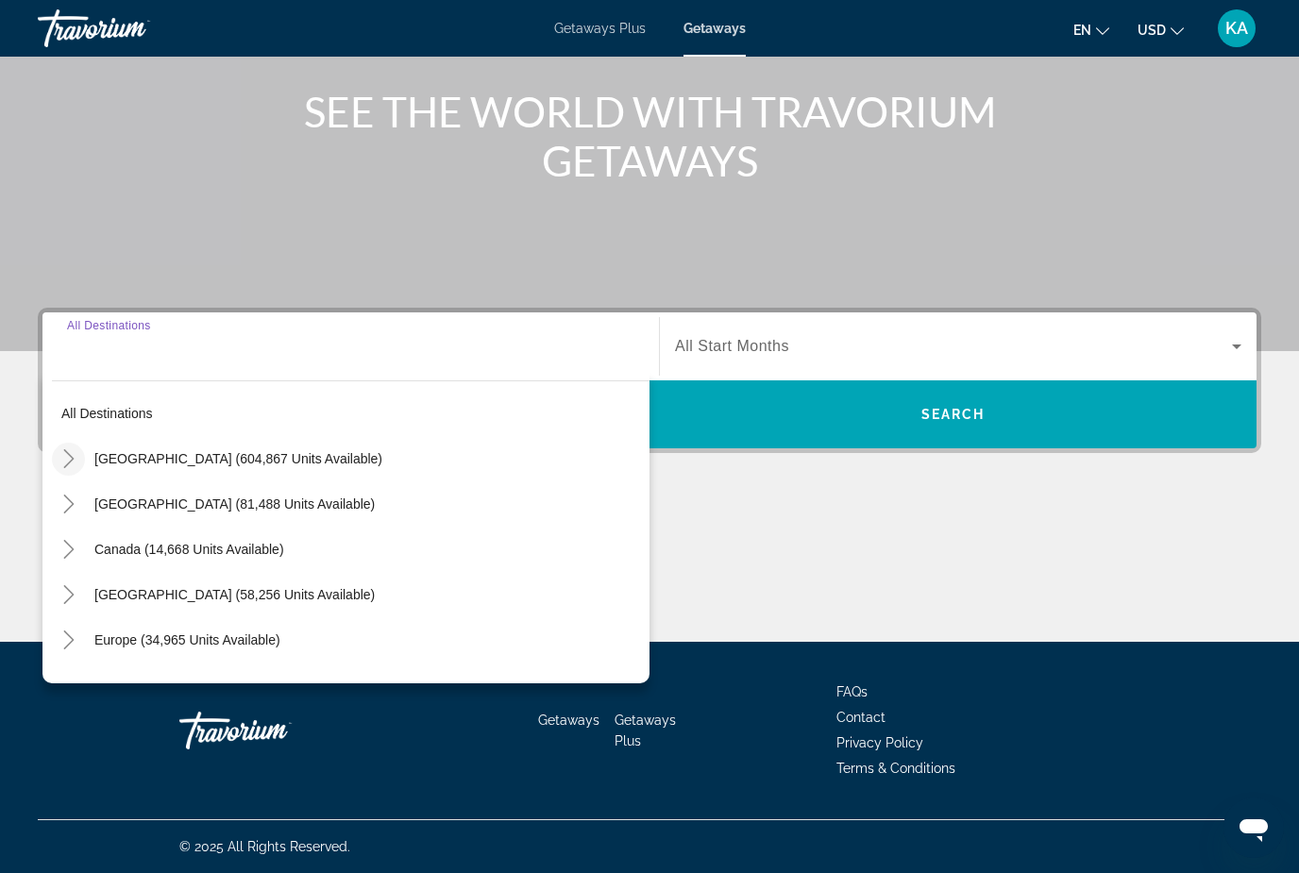
click at [76, 456] on icon "Toggle United States (604,867 units available)" at bounding box center [68, 458] width 19 height 19
click at [89, 586] on icon "Toggle California (75,853 units available)" at bounding box center [87, 594] width 19 height 19
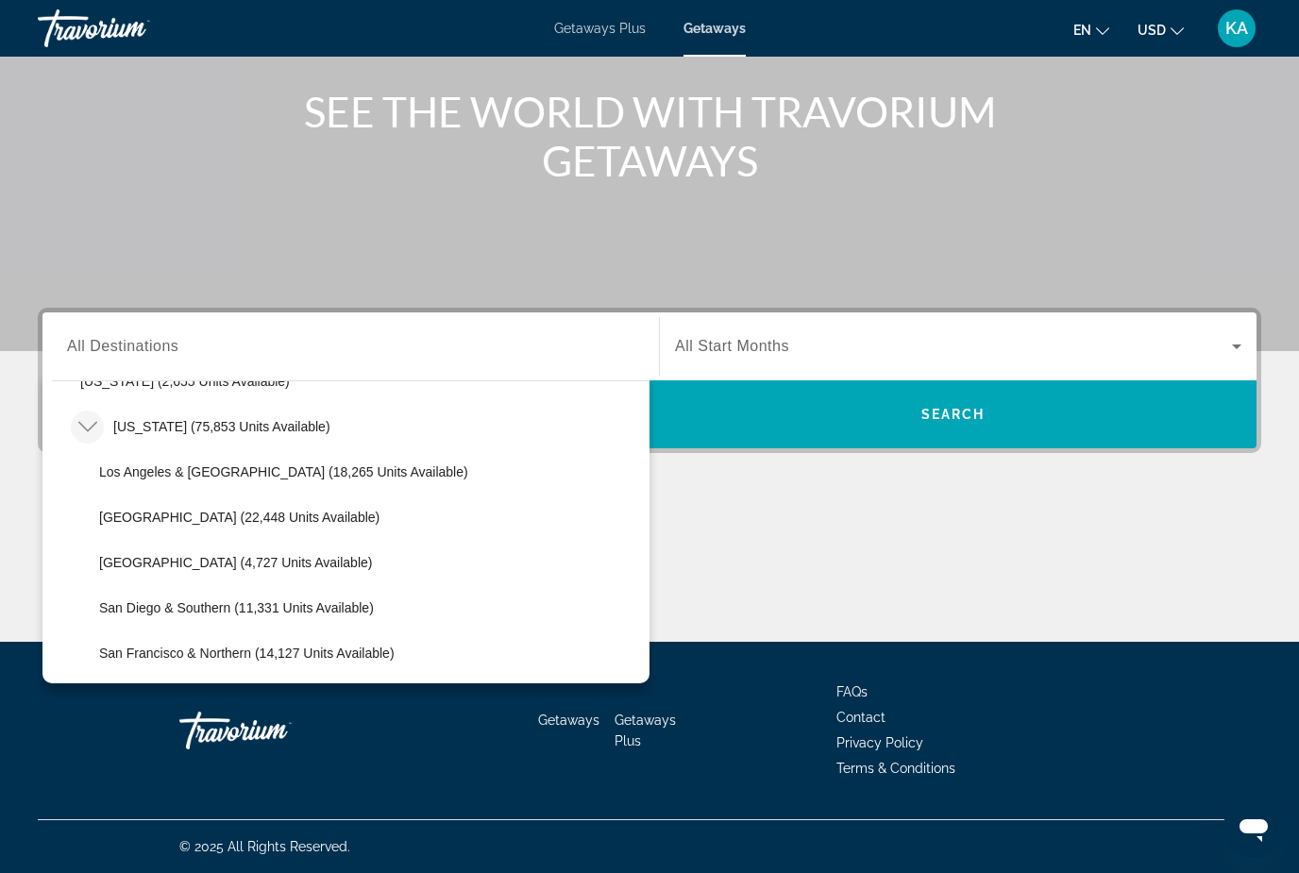
scroll to position [186, 0]
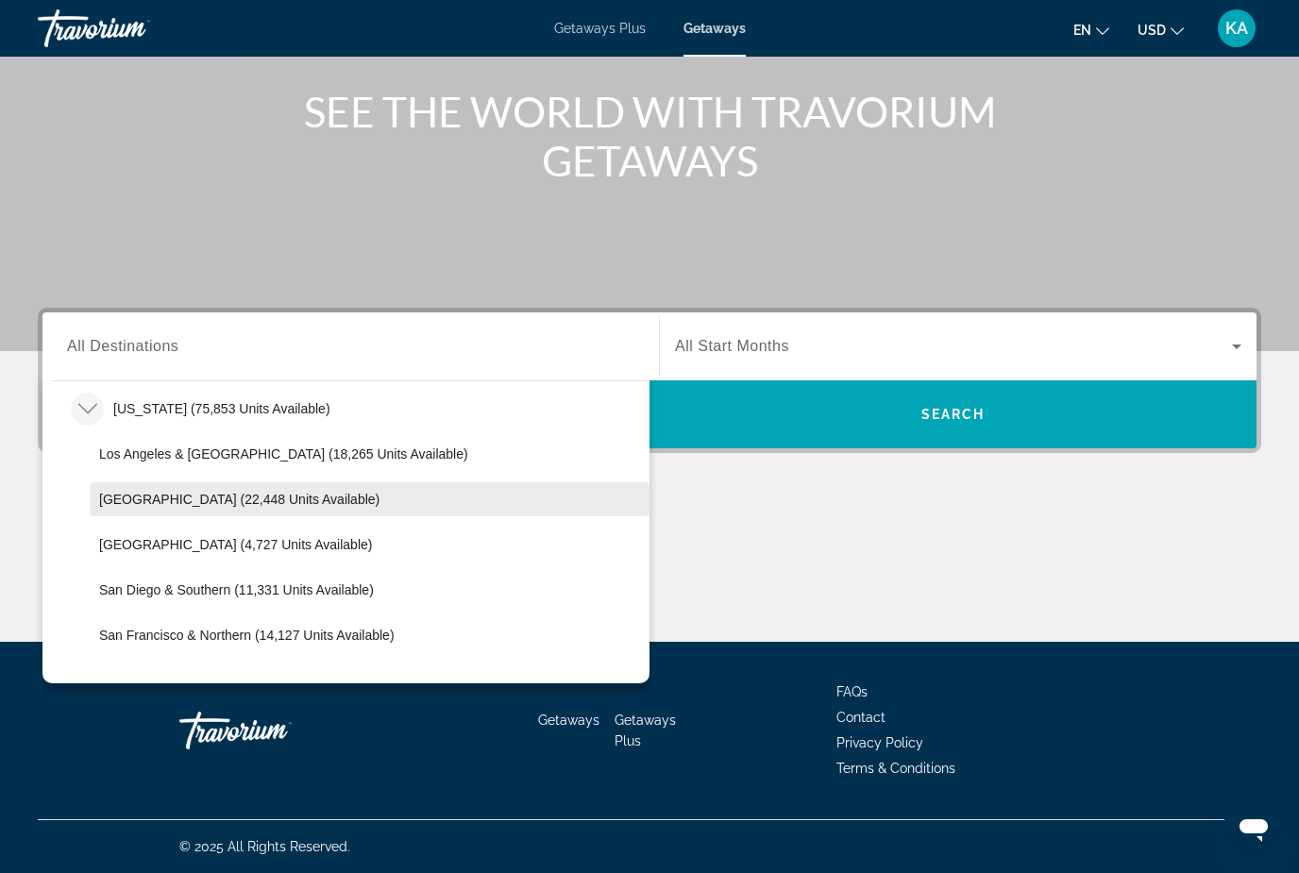
click at [149, 507] on span "Search widget" at bounding box center [370, 499] width 560 height 45
type input "**********"
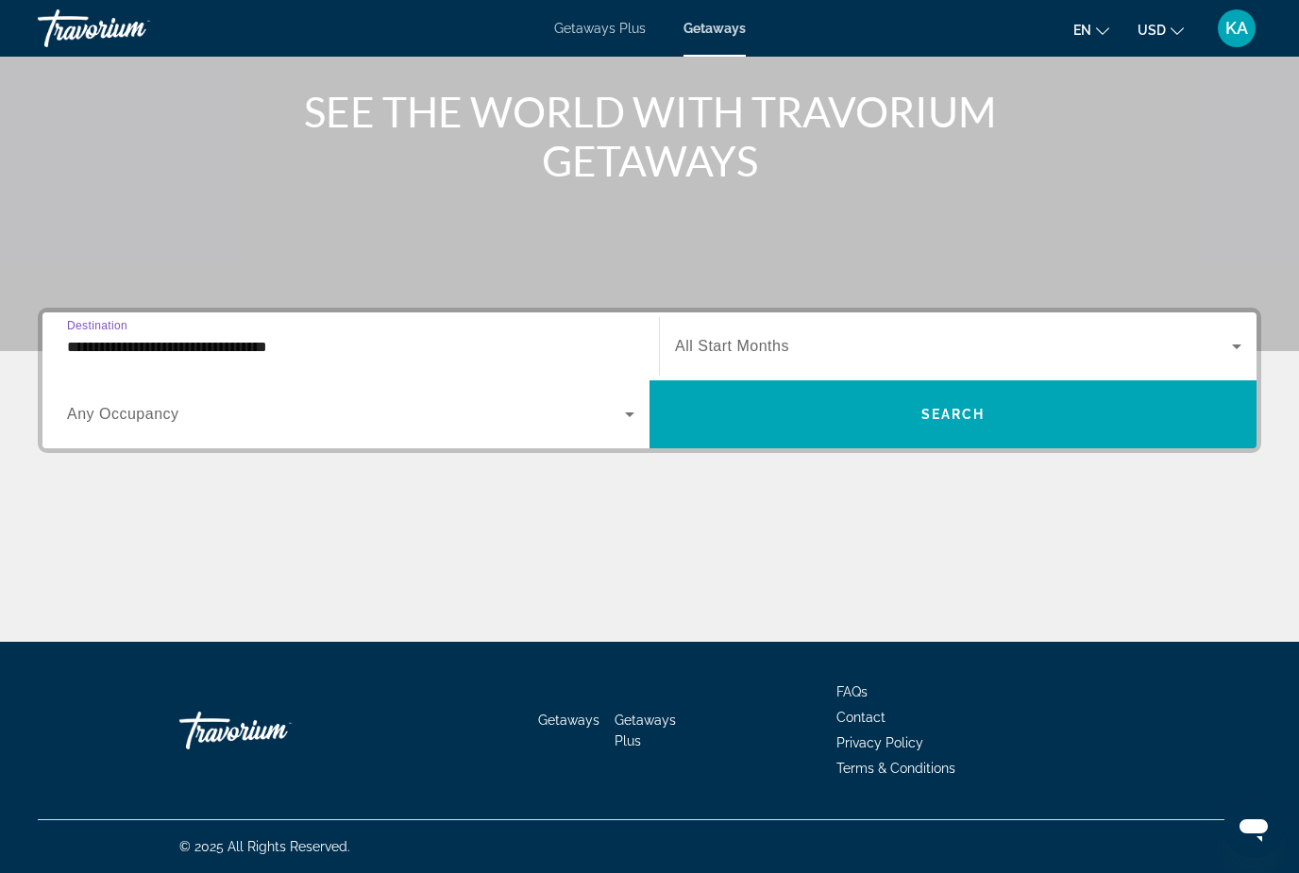
click at [887, 337] on span "Search widget" at bounding box center [953, 346] width 557 height 23
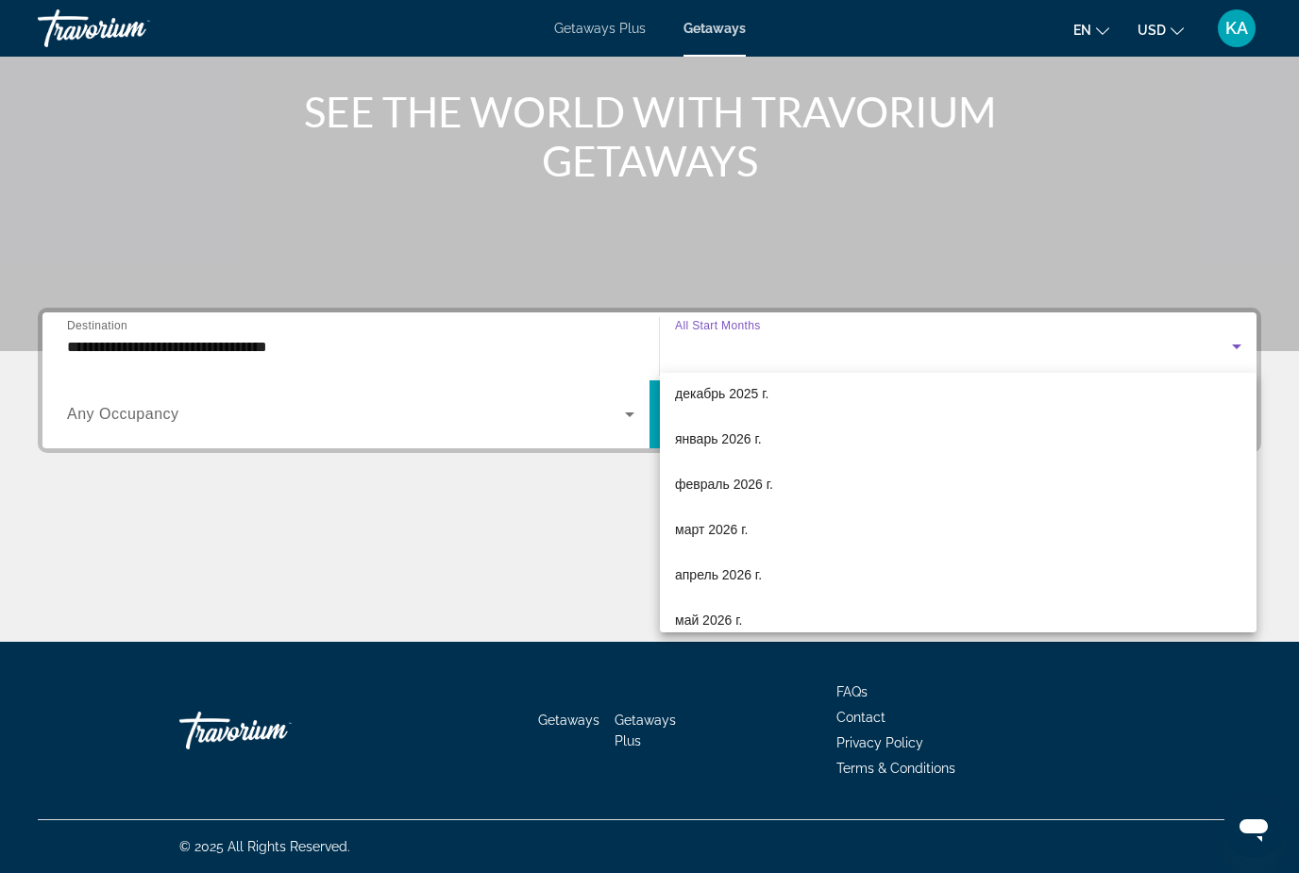
scroll to position [182, 0]
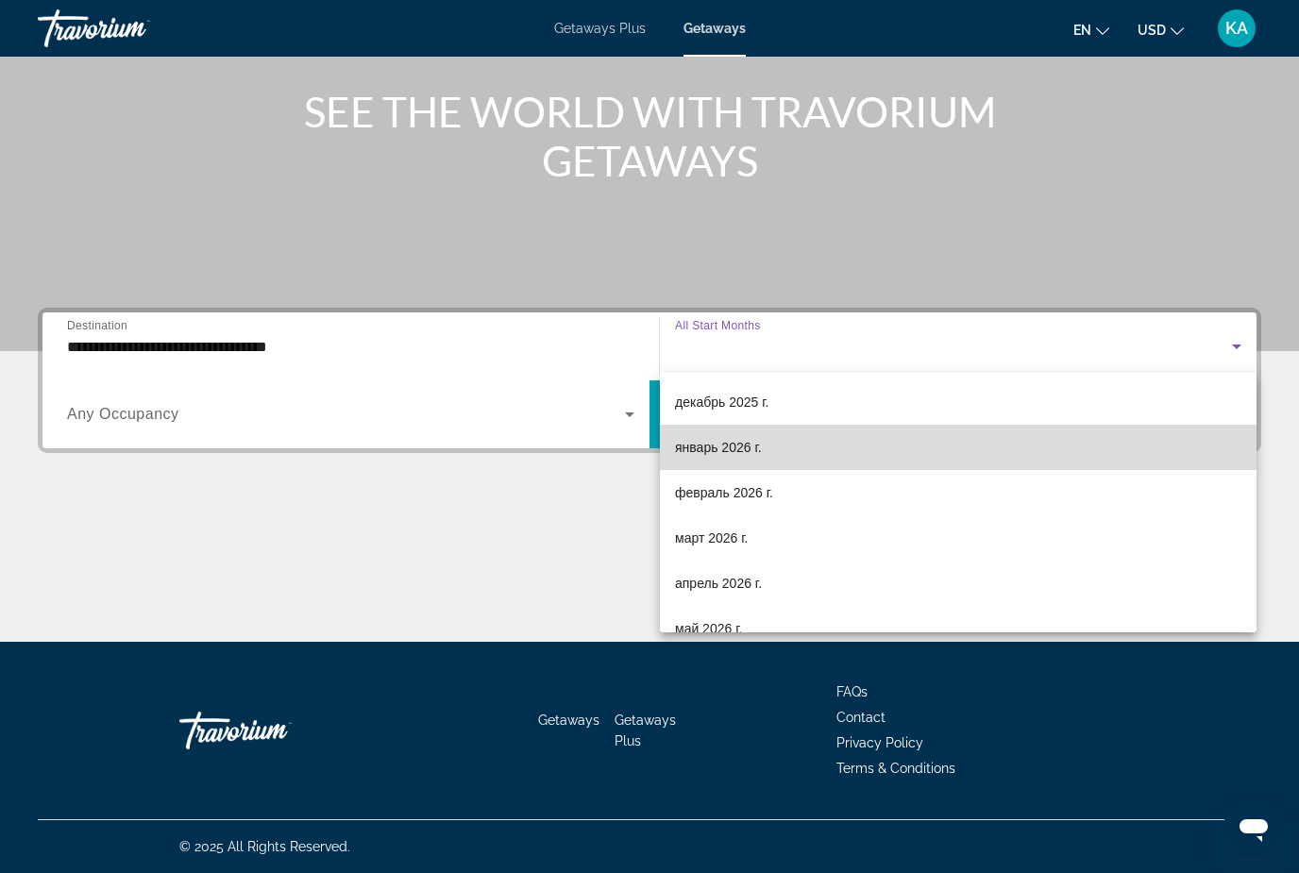
click at [752, 445] on span "январь 2026 г." at bounding box center [718, 447] width 87 height 23
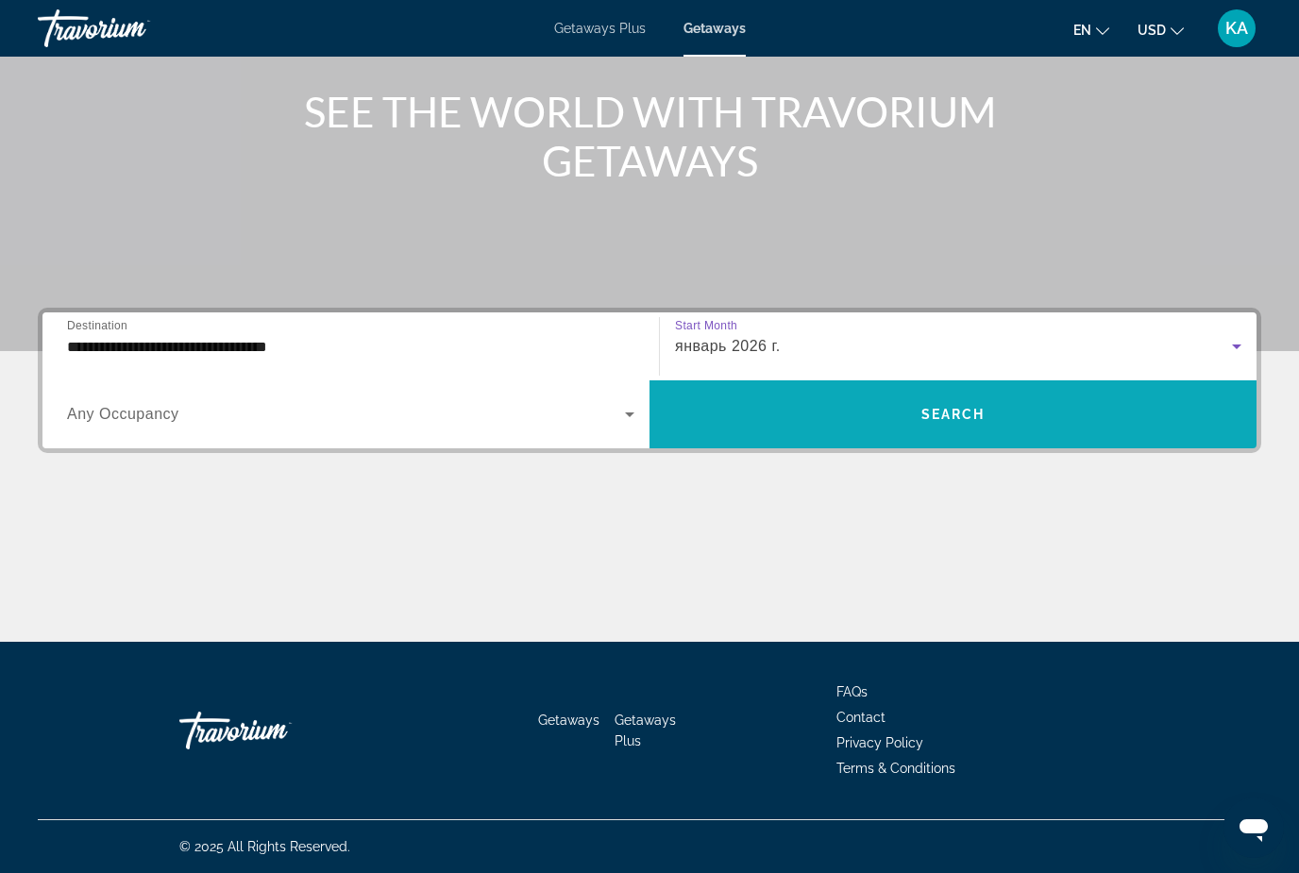
click at [800, 410] on span "Search widget" at bounding box center [953, 414] width 607 height 45
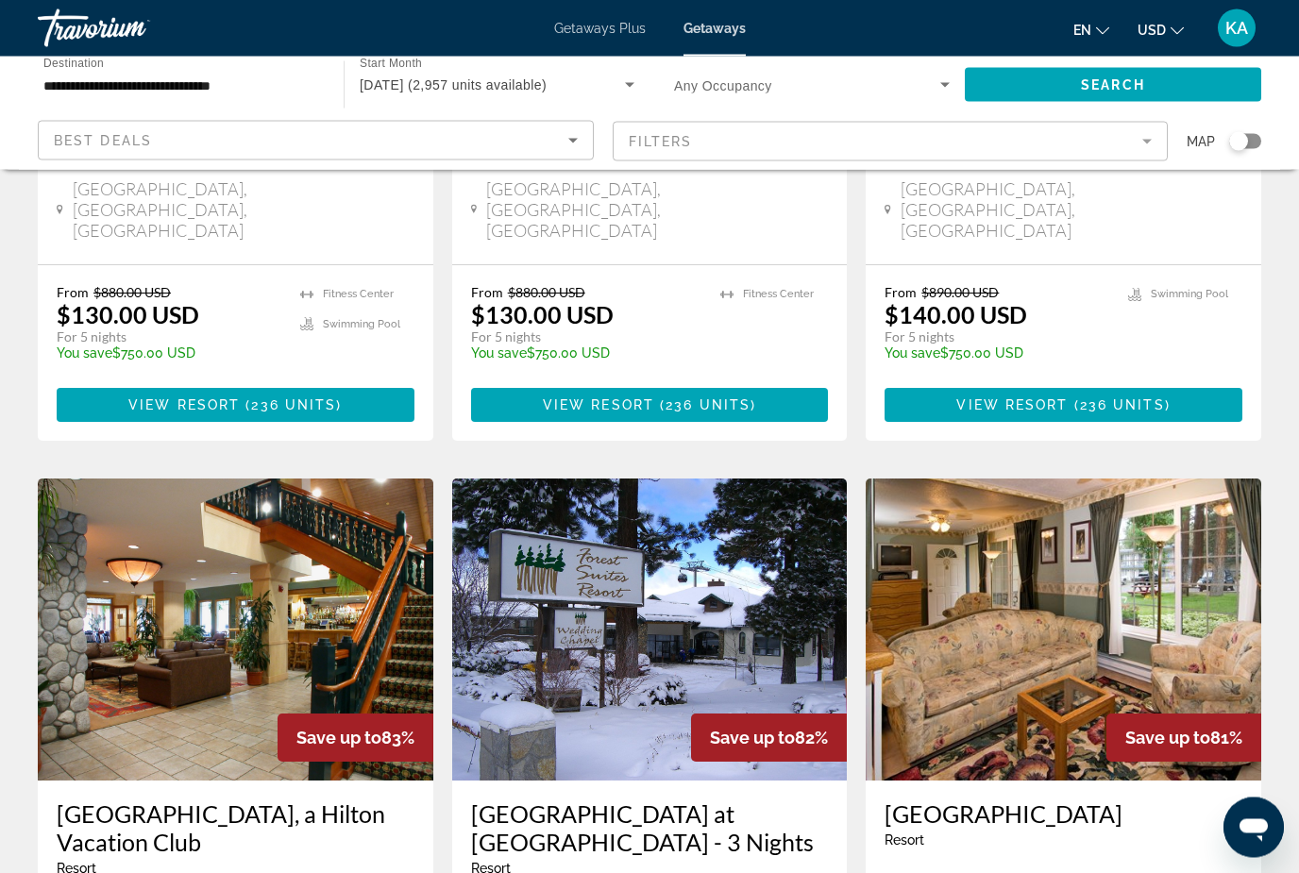
scroll to position [1267, 0]
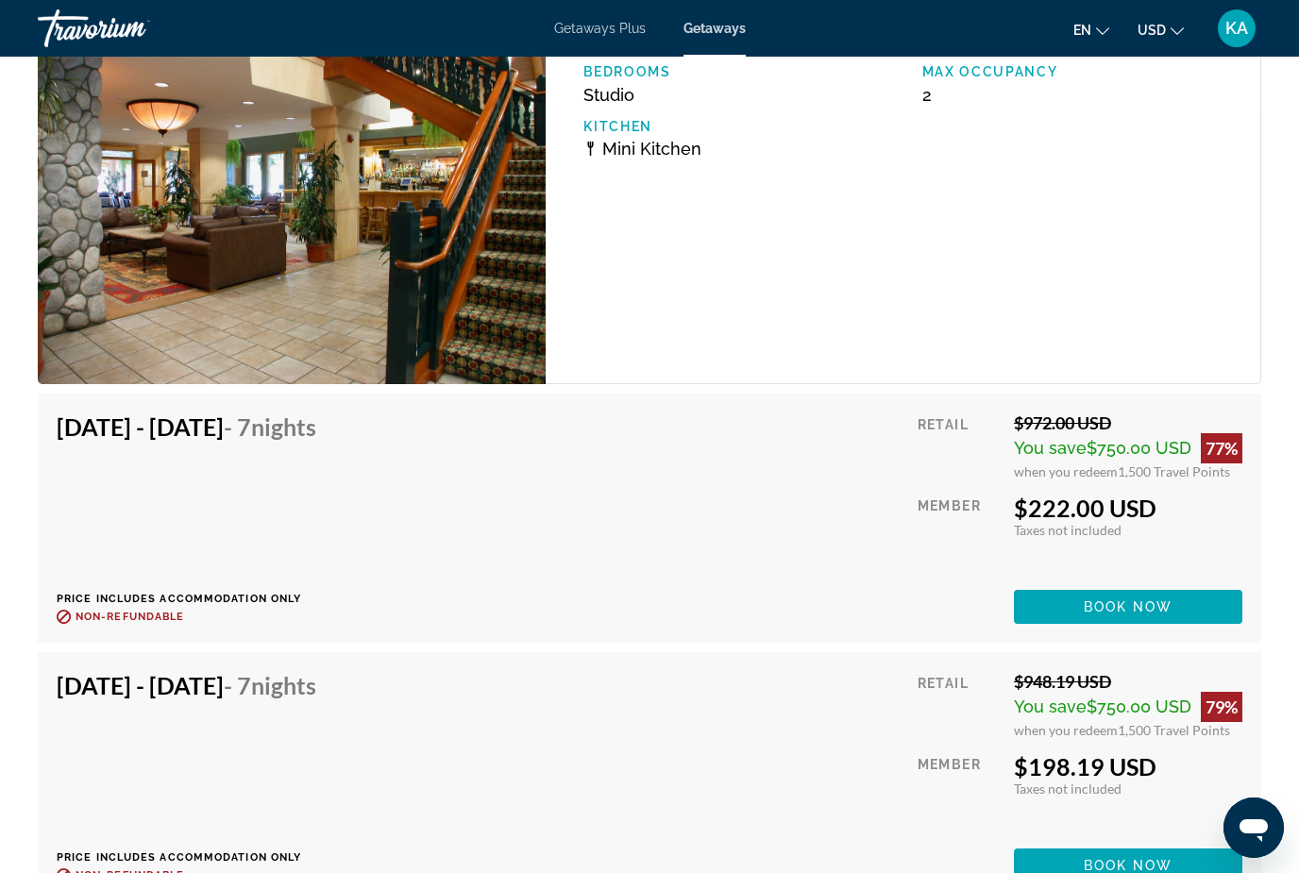
scroll to position [3720, 0]
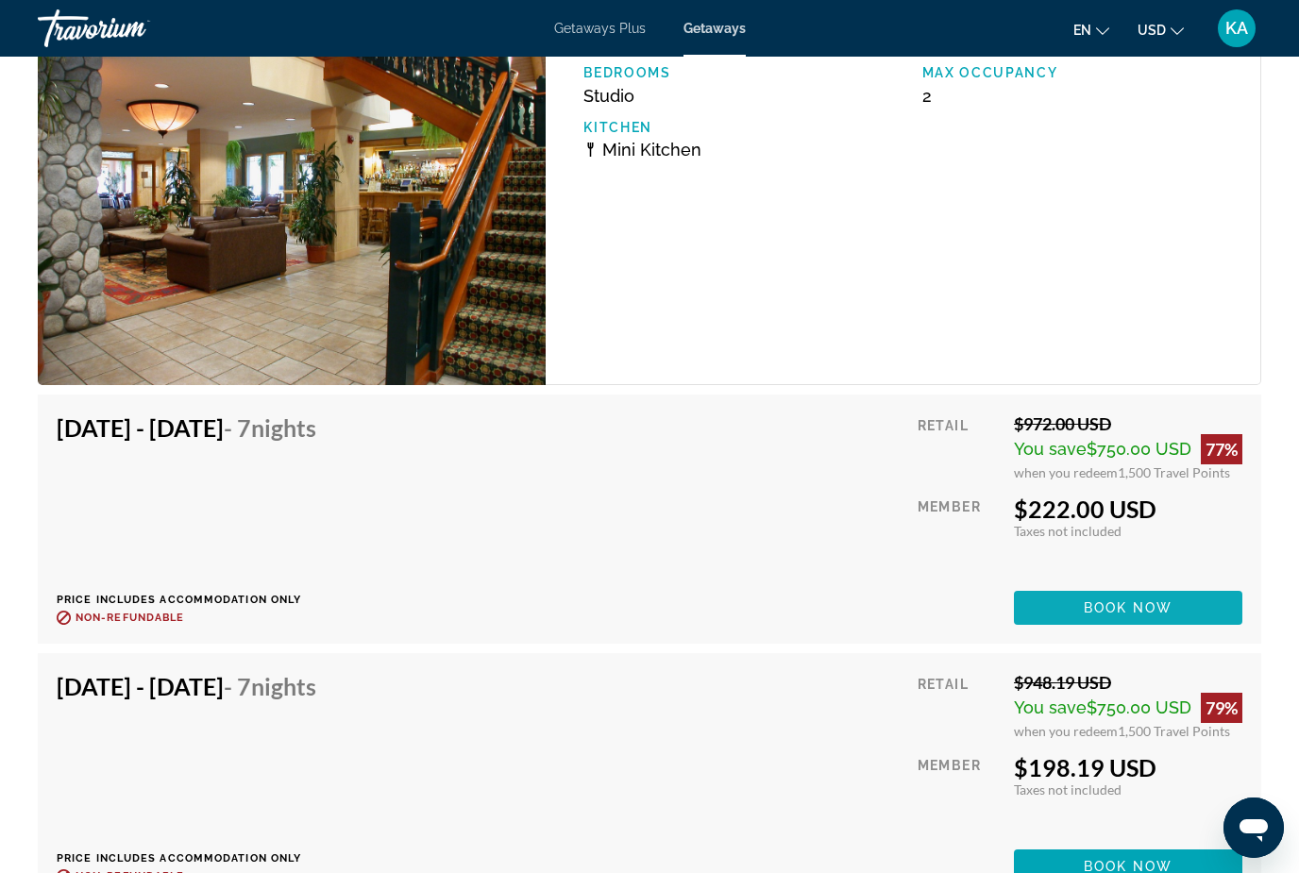
click at [1025, 605] on span "Main content" at bounding box center [1128, 607] width 228 height 45
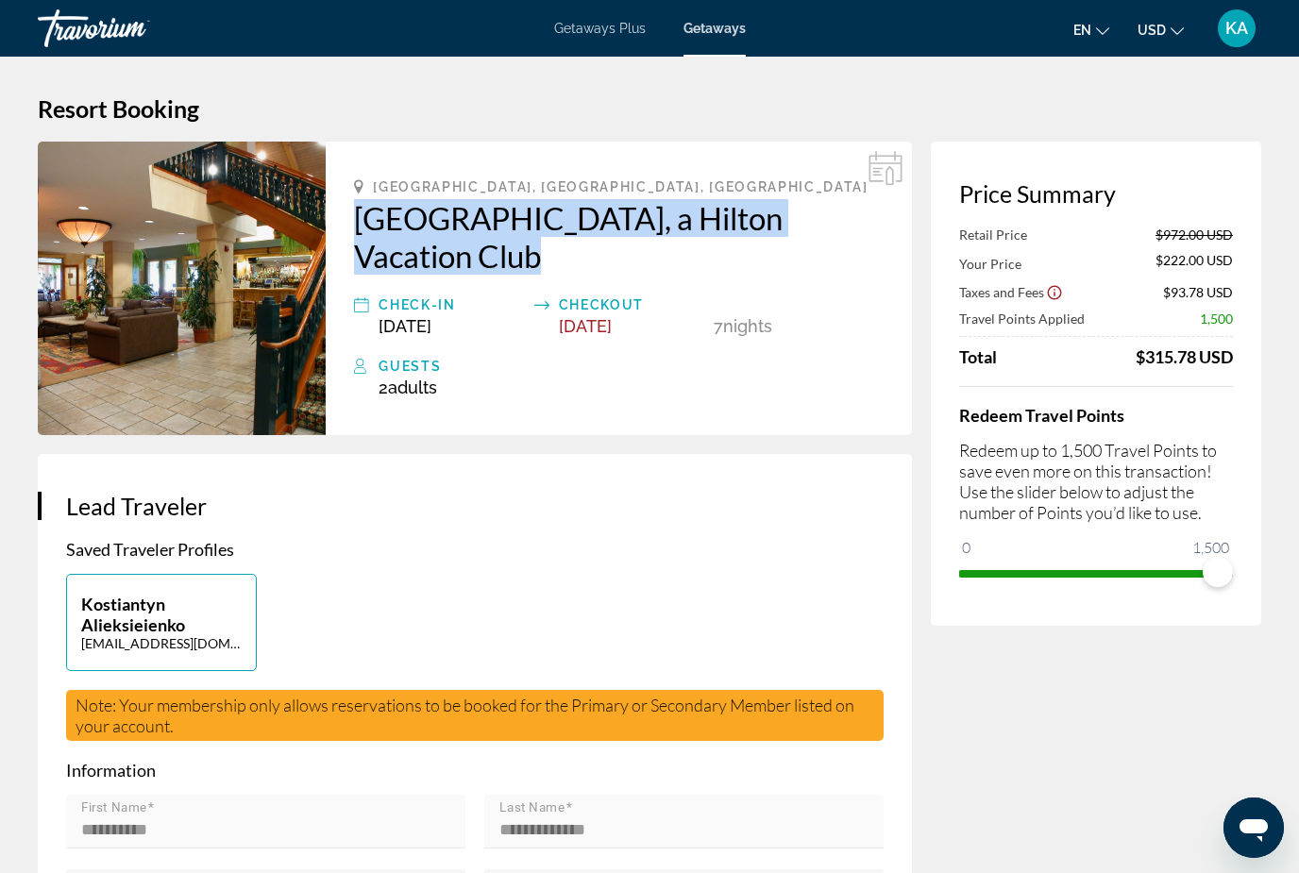
drag, startPoint x: 343, startPoint y: 205, endPoint x: 421, endPoint y: 266, distance: 99.5
click at [421, 266] on div "[GEOGRAPHIC_DATA], [GEOGRAPHIC_DATA], [GEOGRAPHIC_DATA] [GEOGRAPHIC_DATA], a Hi…" at bounding box center [619, 289] width 586 height 294
copy h2 "[GEOGRAPHIC_DATA], a Hilton Vacation Club"
